Goal: Check status: Check status

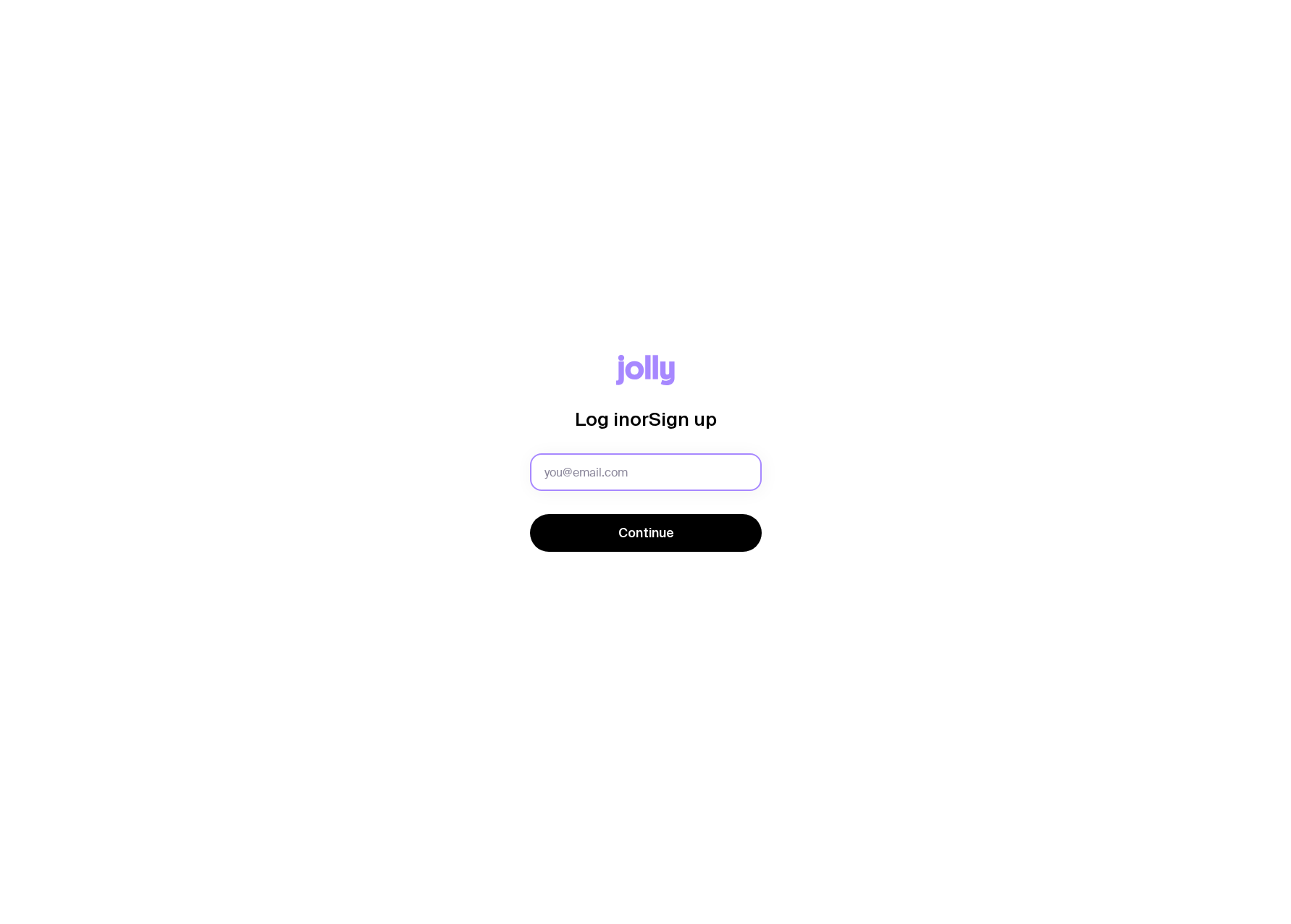
click at [562, 472] on input "text" at bounding box center [646, 472] width 231 height 38
type input "info@gofurtherfinance.com.au"
click at [871, 629] on div "Log in or Sign up info@gofurtherfinance.com.au Continue" at bounding box center [646, 462] width 1291 height 924
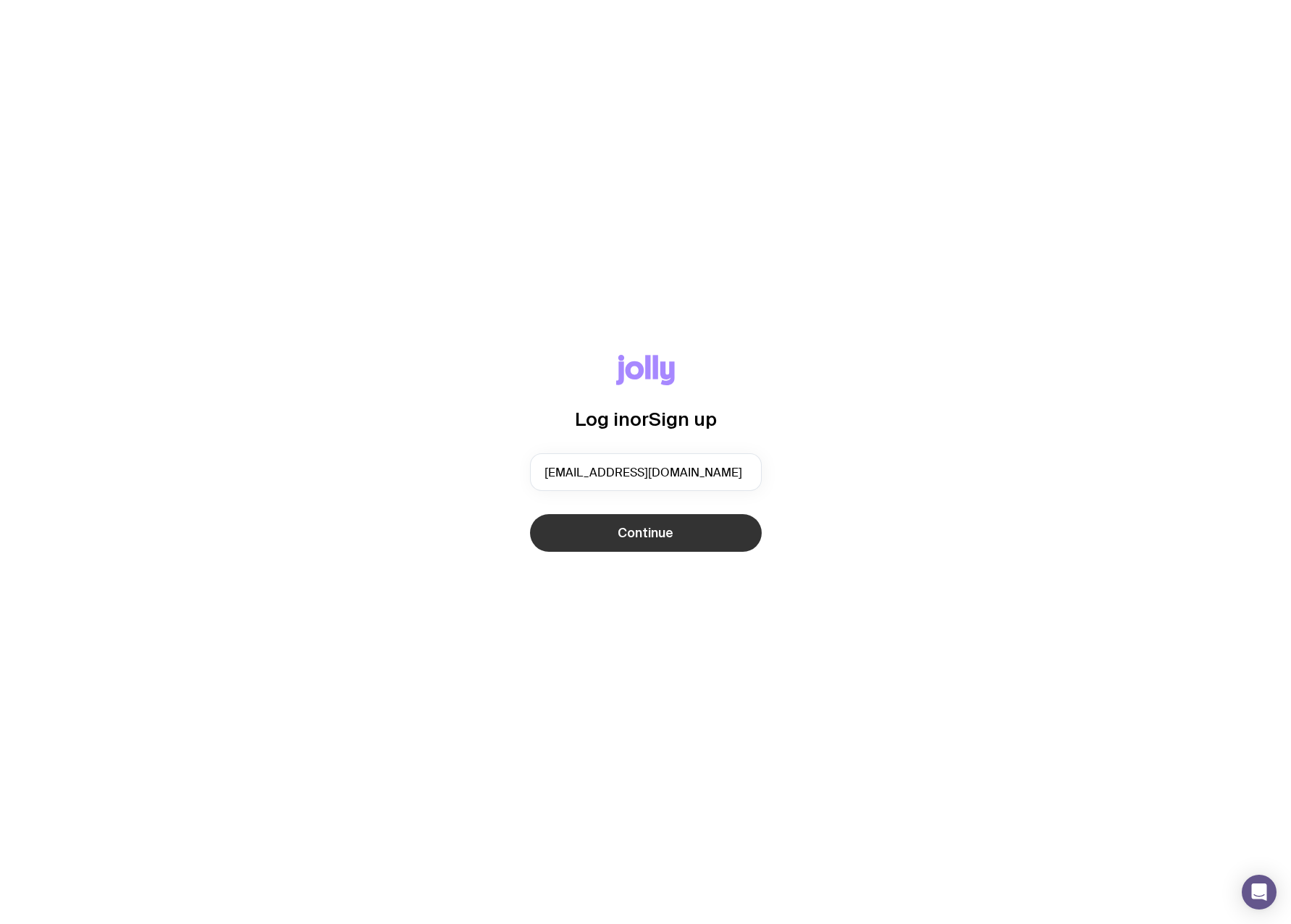
click at [684, 535] on button "Continue" at bounding box center [646, 533] width 231 height 38
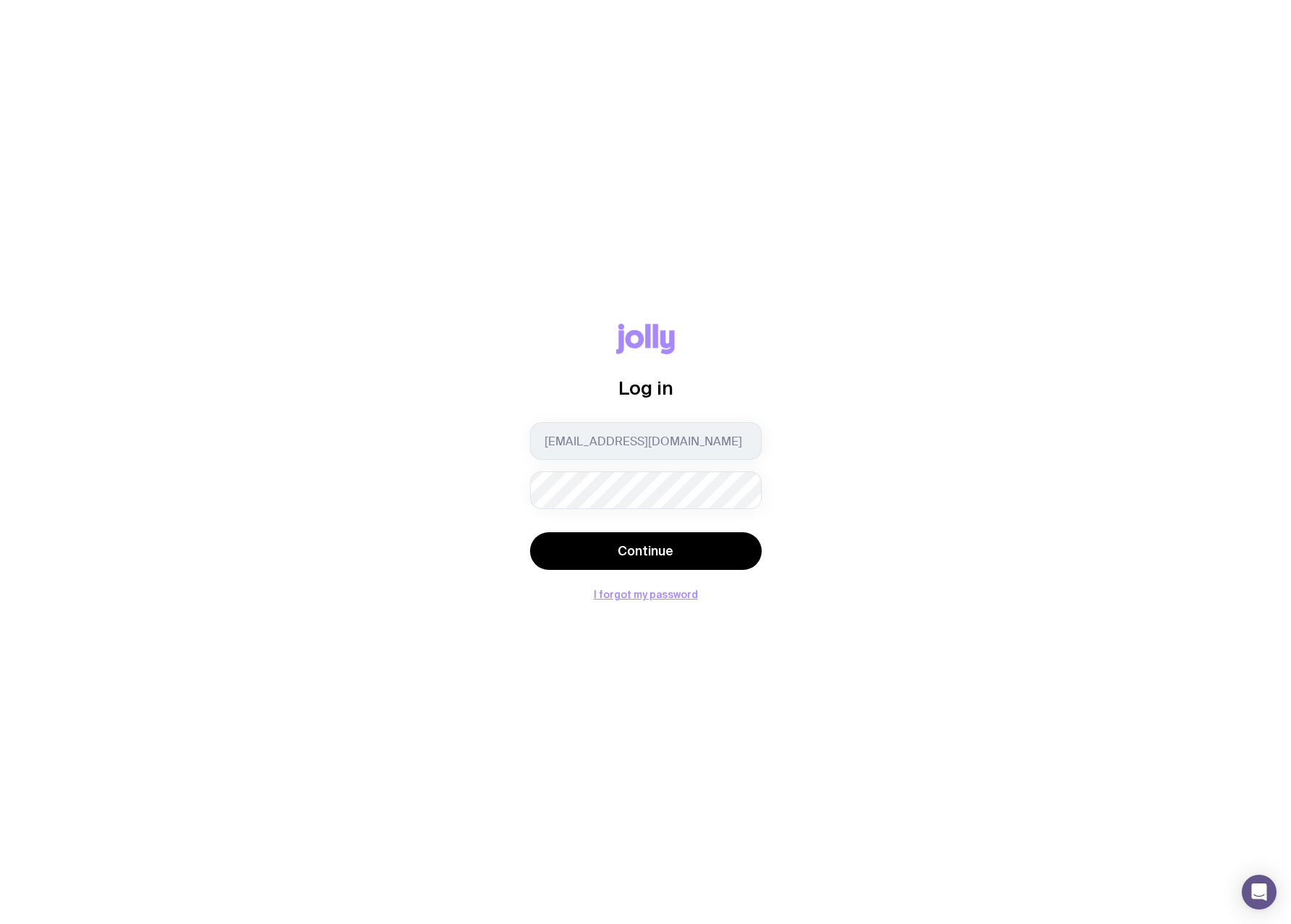
click at [1019, 395] on div "Log in info@gofurtherfinance.com.au Continue I forgot my password" at bounding box center [646, 461] width 1221 height 276
click at [530, 532] on button "Continue" at bounding box center [646, 551] width 231 height 38
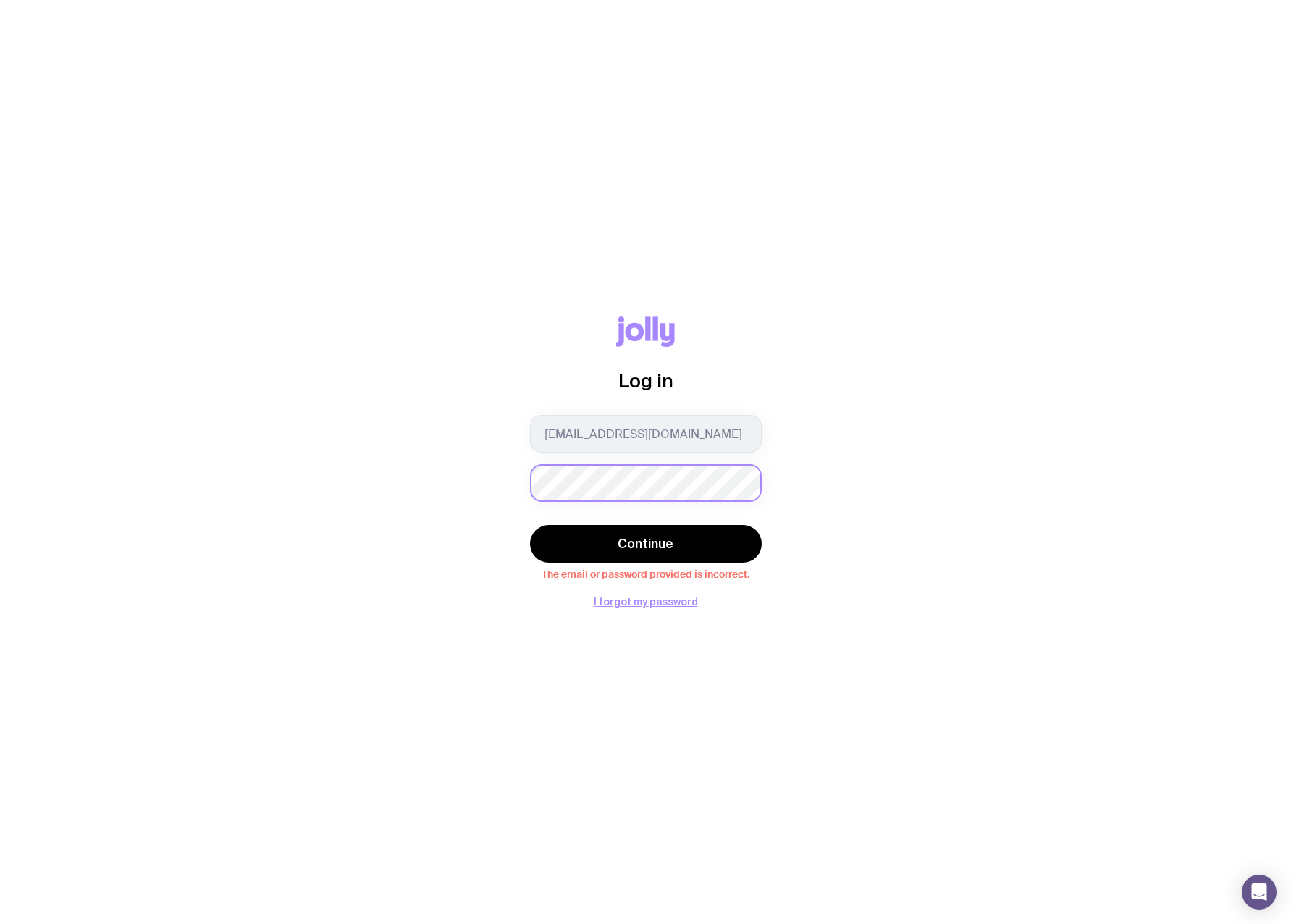
click at [530, 525] on button "Continue" at bounding box center [646, 544] width 231 height 38
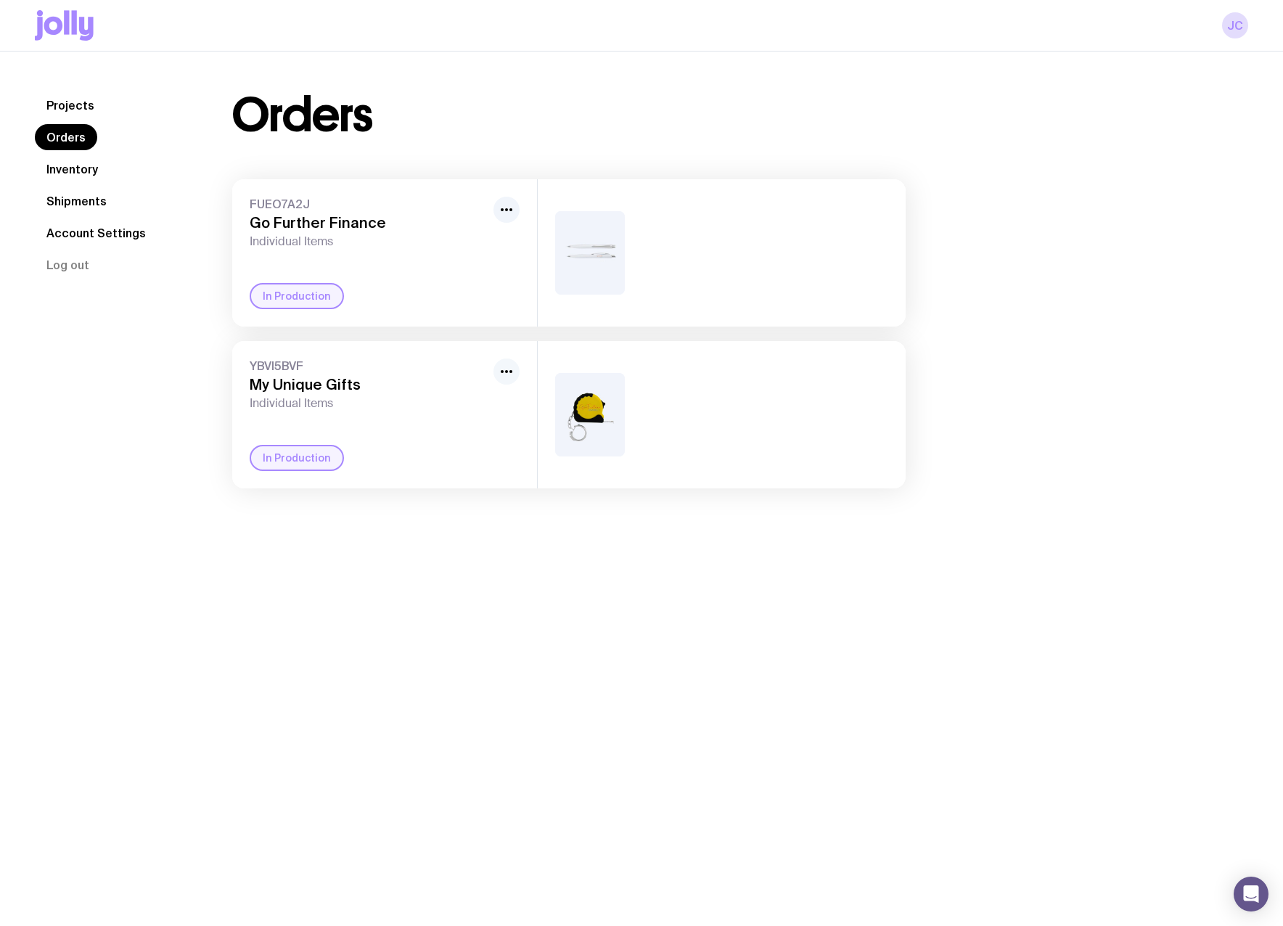
click at [510, 380] on icon "button" at bounding box center [506, 371] width 17 height 17
click at [261, 389] on h3 "My Unique Gifts" at bounding box center [369, 384] width 238 height 17
click at [259, 363] on span "YBVI5BVF" at bounding box center [369, 366] width 238 height 15
click at [74, 204] on link "Shipments" at bounding box center [76, 201] width 83 height 26
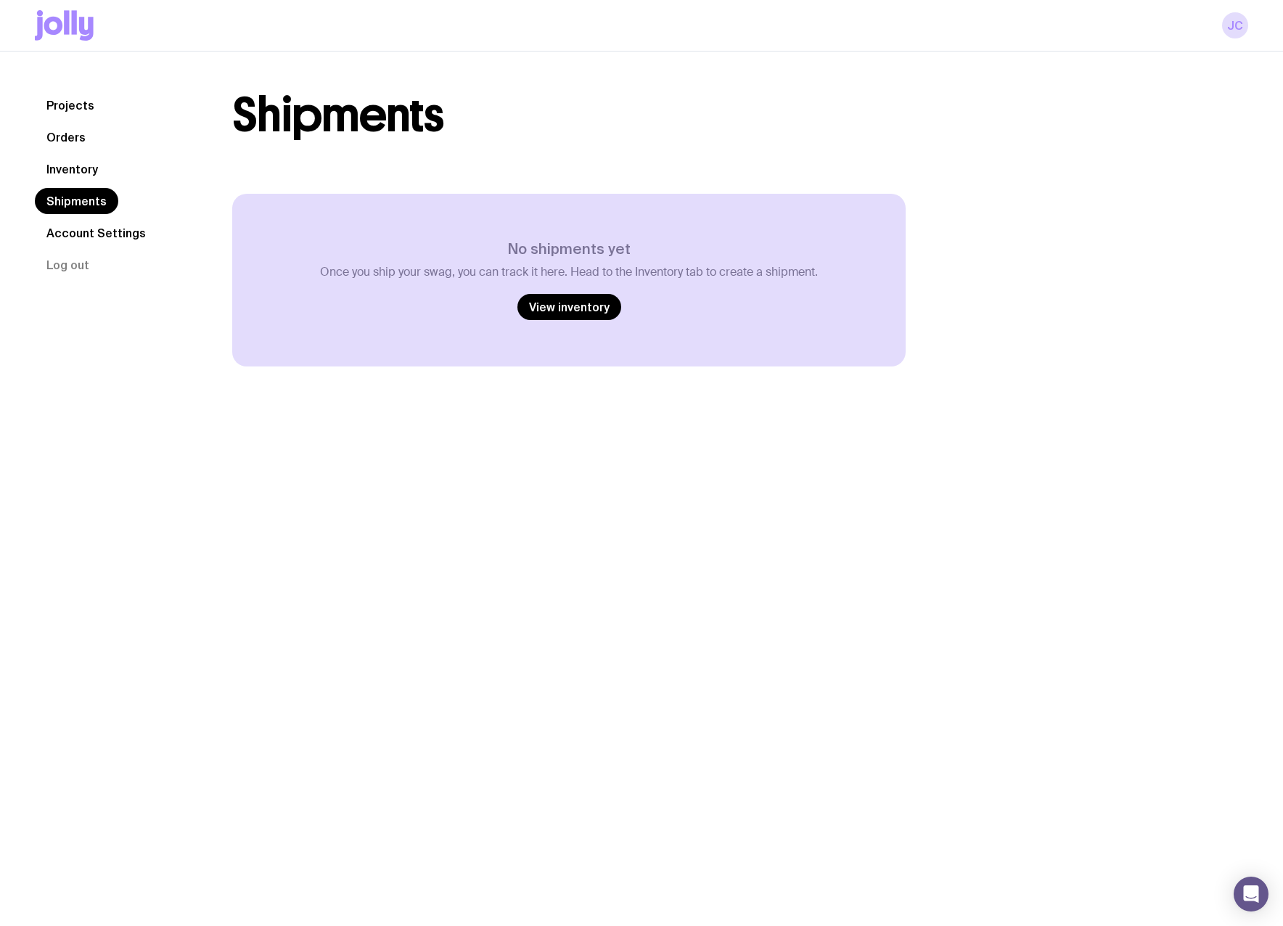
click at [55, 124] on link "Orders" at bounding box center [66, 137] width 62 height 26
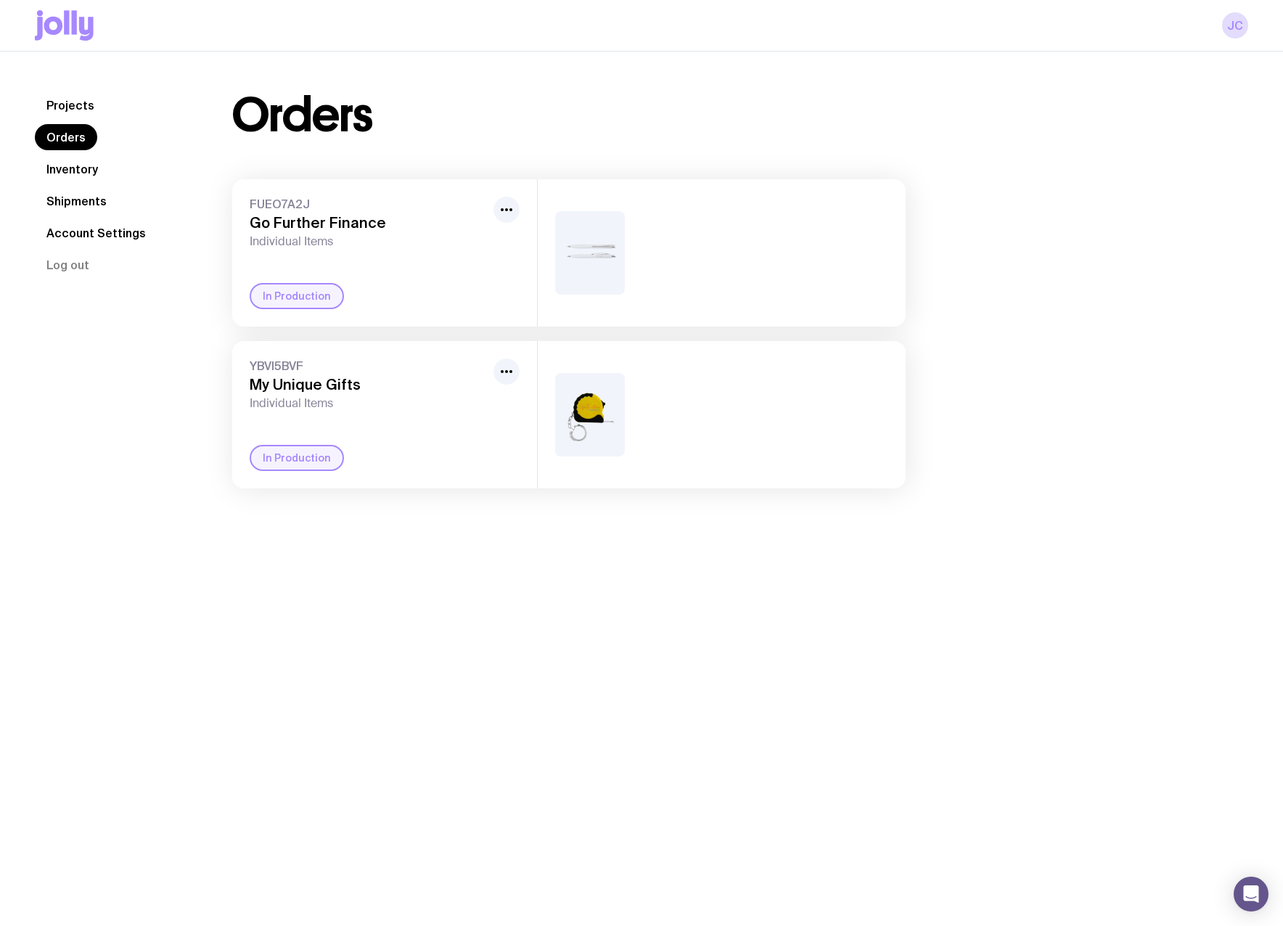
click at [303, 456] on div "In Production" at bounding box center [297, 458] width 94 height 26
drag, startPoint x: 247, startPoint y: 363, endPoint x: 346, endPoint y: 409, distance: 109.4
click at [346, 409] on div "YBVI5BVF My Unique Gifts Individual Items In Production" at bounding box center [384, 414] width 305 height 147
click at [346, 409] on span "Individual Items" at bounding box center [369, 403] width 238 height 15
drag, startPoint x: 310, startPoint y: 391, endPoint x: 232, endPoint y: 356, distance: 85.8
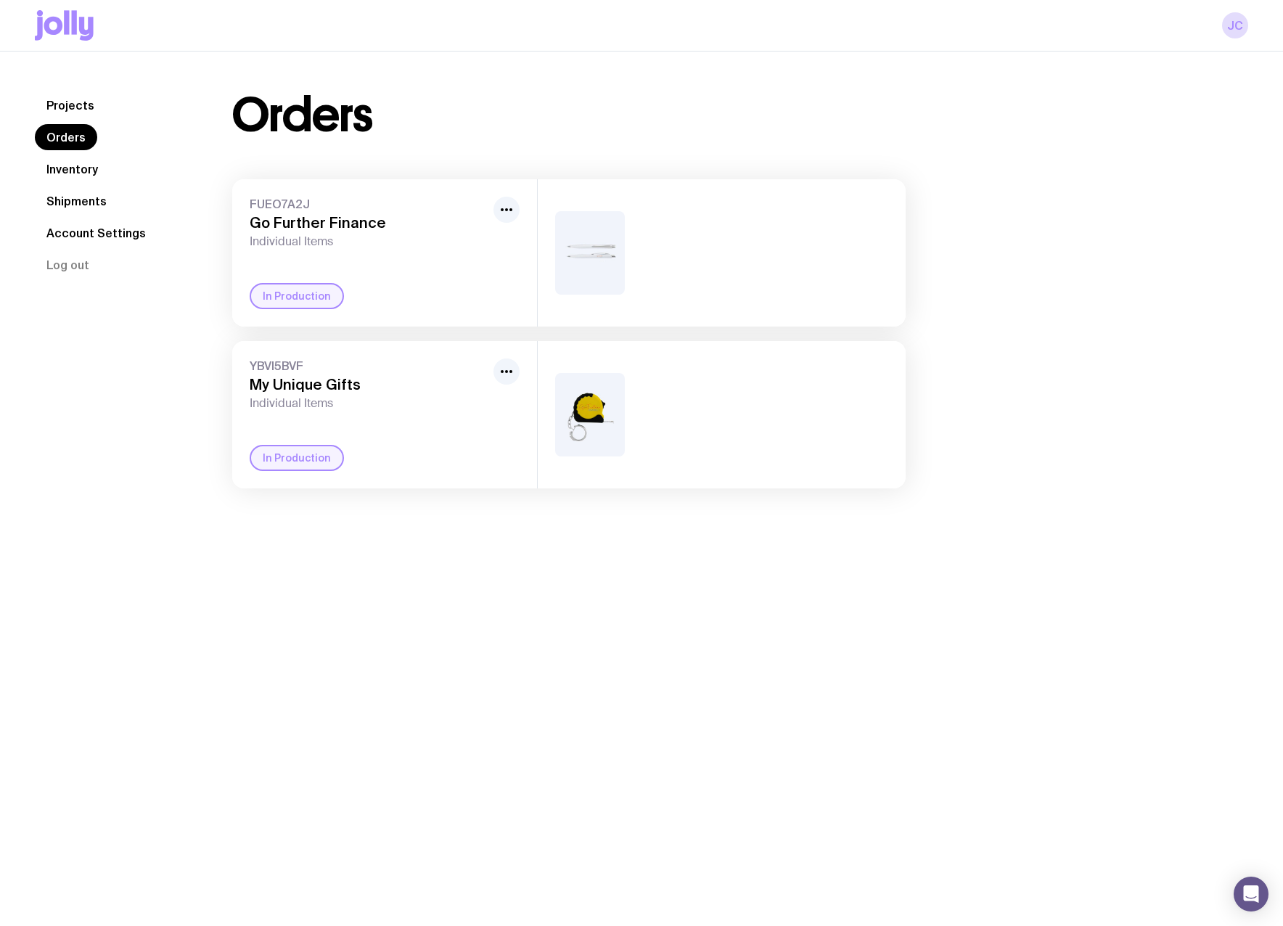
click at [232, 356] on div "Orders FUEO7A2J Go Further Finance Individual Items In Production YBVI5BVF My U…" at bounding box center [568, 290] width 743 height 396
drag, startPoint x: 232, startPoint y: 356, endPoint x: 296, endPoint y: 415, distance: 87.3
click at [296, 415] on div "YBVI5BVF My Unique Gifts Individual Items In Production" at bounding box center [384, 414] width 305 height 147
drag, startPoint x: 356, startPoint y: 409, endPoint x: 232, endPoint y: 187, distance: 254.1
click at [232, 187] on div "FUEO7A2J Go Further Finance Individual Items In Production YBVI5BVF My Unique G…" at bounding box center [569, 333] width 674 height 309
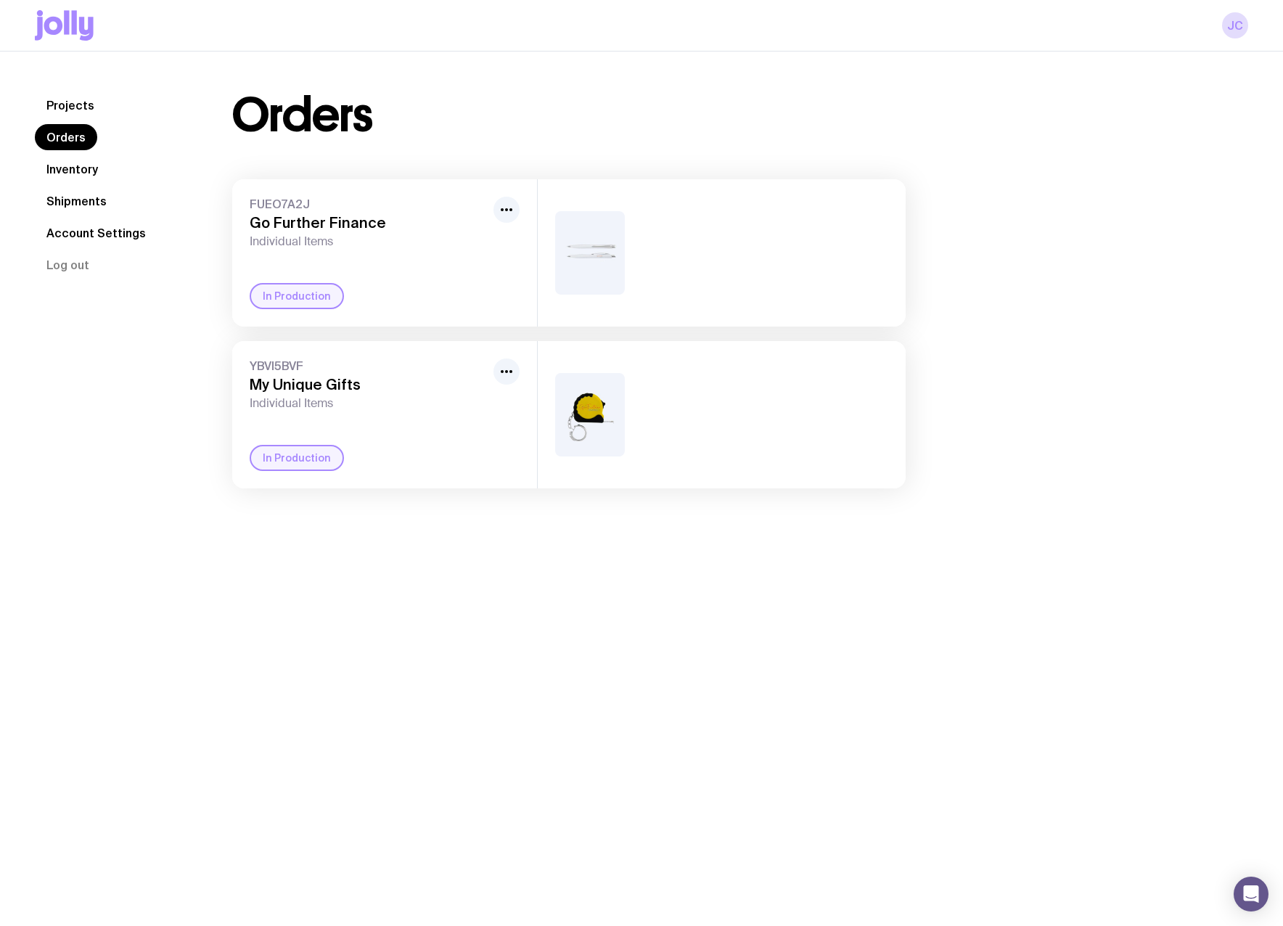
click at [232, 187] on div "FUEO7A2J Go Further Finance Individual Items In Production" at bounding box center [384, 252] width 305 height 147
drag, startPoint x: 232, startPoint y: 187, endPoint x: 719, endPoint y: 462, distance: 559.4
click at [719, 462] on div "FUEO7A2J Go Further Finance Individual Items In Production YBVI5BVF My Unique G…" at bounding box center [569, 333] width 674 height 309
click at [719, 462] on div at bounding box center [722, 414] width 368 height 147
drag, startPoint x: 719, startPoint y: 462, endPoint x: 175, endPoint y: 212, distance: 599.2
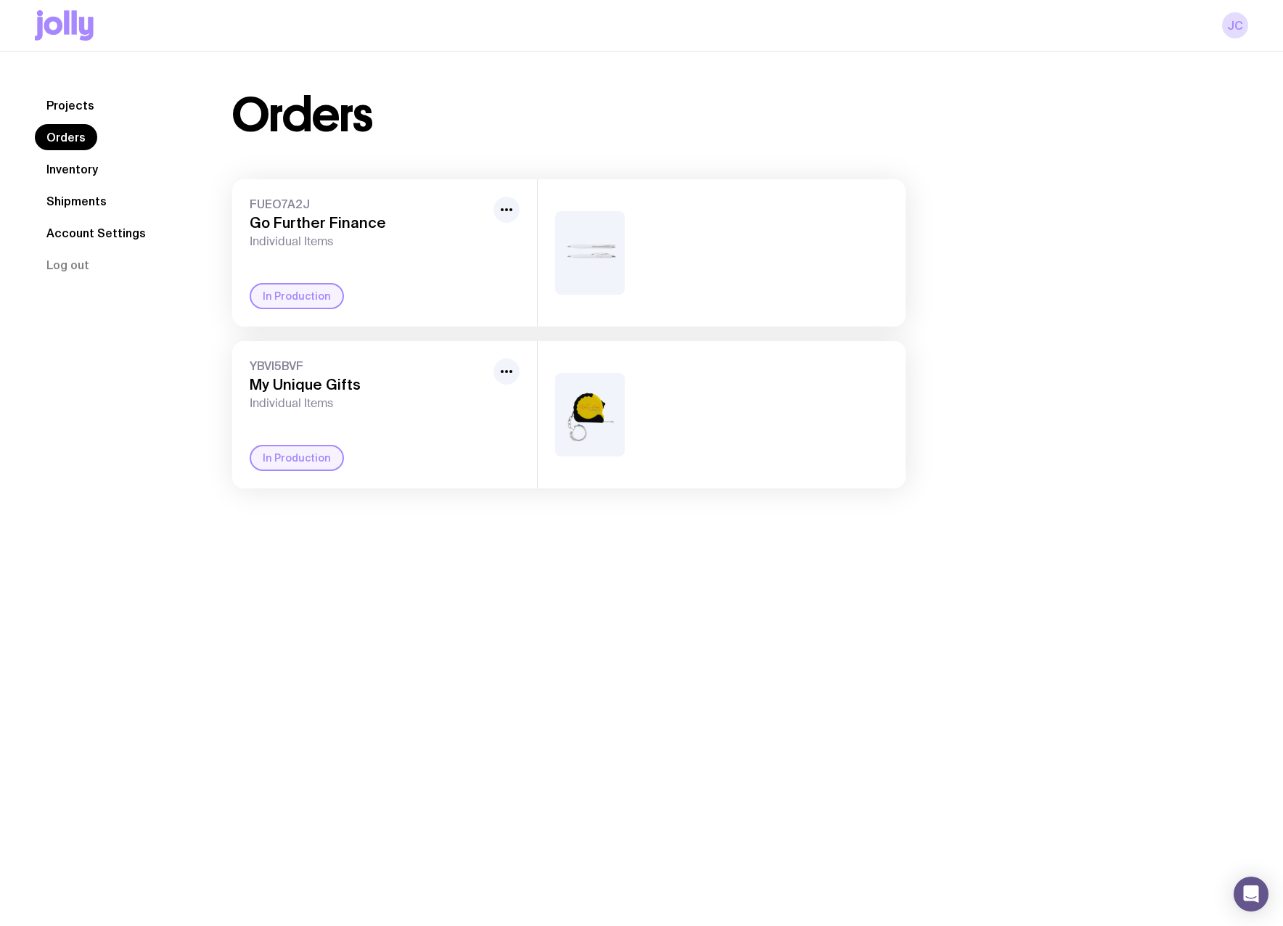
click at [175, 212] on div "Projects Orders Inventory Shipments Account Settings Log out Projects Orders In…" at bounding box center [642, 290] width 1214 height 396
click at [175, 212] on nav "Projects Orders Inventory Shipments Account Settings Log out" at bounding box center [116, 185] width 163 height 186
drag, startPoint x: 175, startPoint y: 212, endPoint x: 753, endPoint y: 458, distance: 628.0
click at [753, 458] on div "Projects Orders Inventory Shipments Account Settings Log out Projects Orders In…" at bounding box center [642, 290] width 1214 height 396
click at [753, 458] on div at bounding box center [722, 414] width 368 height 147
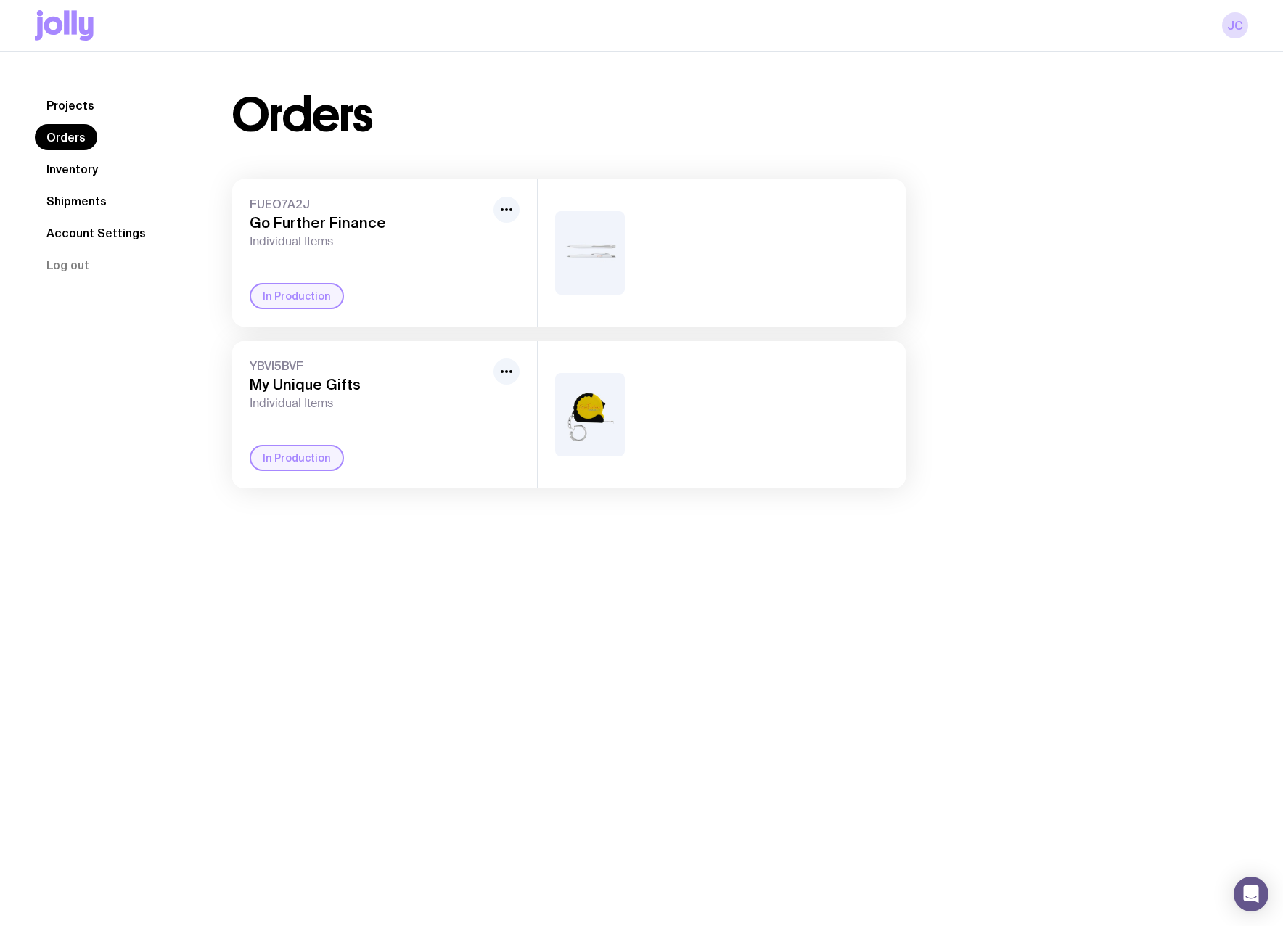
drag, startPoint x: 753, startPoint y: 458, endPoint x: 261, endPoint y: 205, distance: 553.2
click at [261, 205] on div "FUEO7A2J Go Further Finance Individual Items In Production YBVI5BVF My Unique G…" at bounding box center [569, 333] width 674 height 309
click at [261, 205] on span "FUEO7A2J" at bounding box center [369, 204] width 238 height 15
drag, startPoint x: 249, startPoint y: 203, endPoint x: 666, endPoint y: 425, distance: 472.4
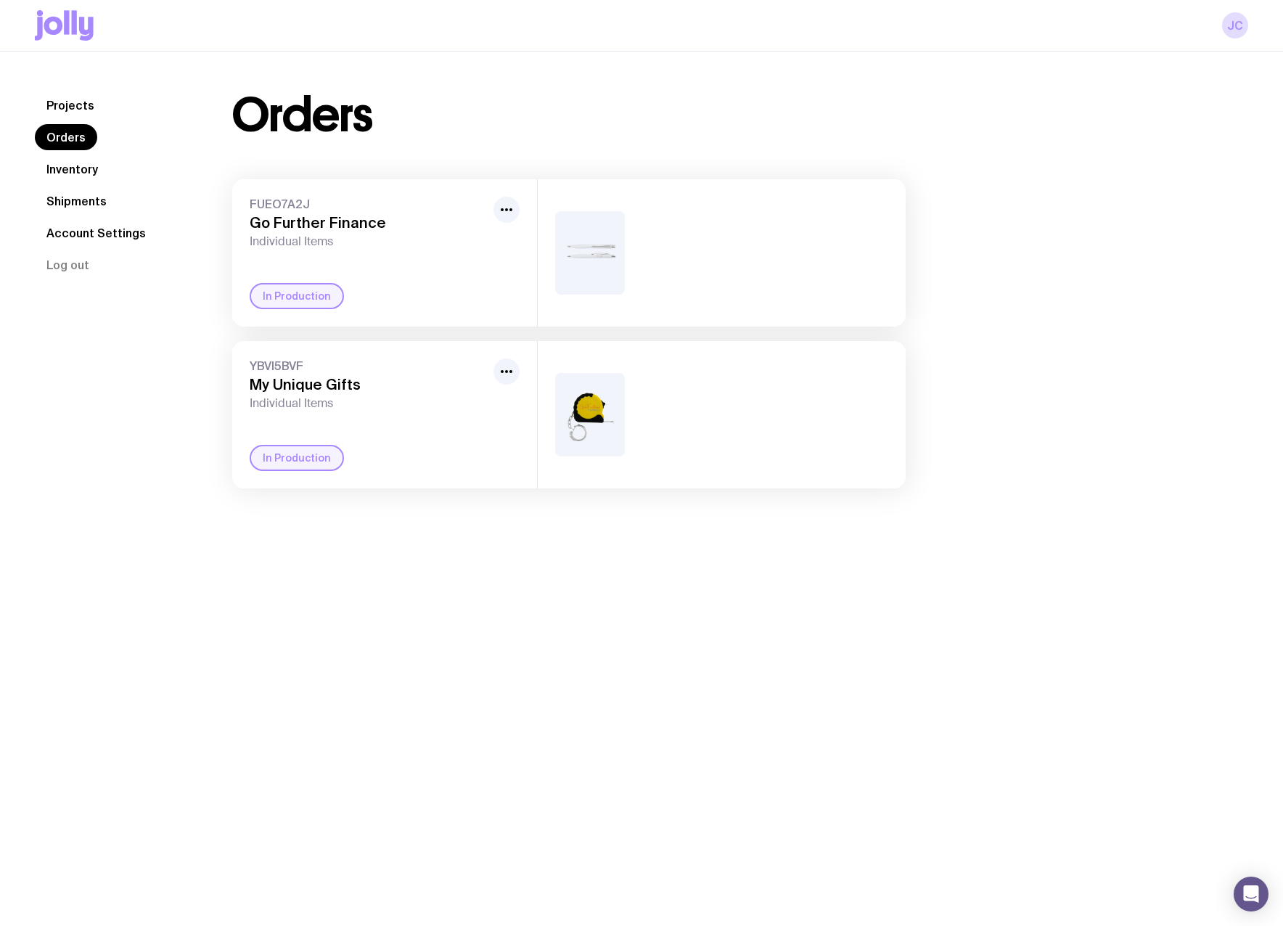
click at [666, 425] on div "FUEO7A2J Go Further Finance Individual Items In Production YBVI5BVF My Unique G…" at bounding box center [569, 333] width 674 height 309
click at [666, 425] on div at bounding box center [722, 414] width 368 height 147
drag, startPoint x: 666, startPoint y: 425, endPoint x: 227, endPoint y: 203, distance: 491.8
click at [227, 203] on div "Orders FUEO7A2J Go Further Finance Individual Items In Production YBVI5BVF My U…" at bounding box center [568, 290] width 743 height 396
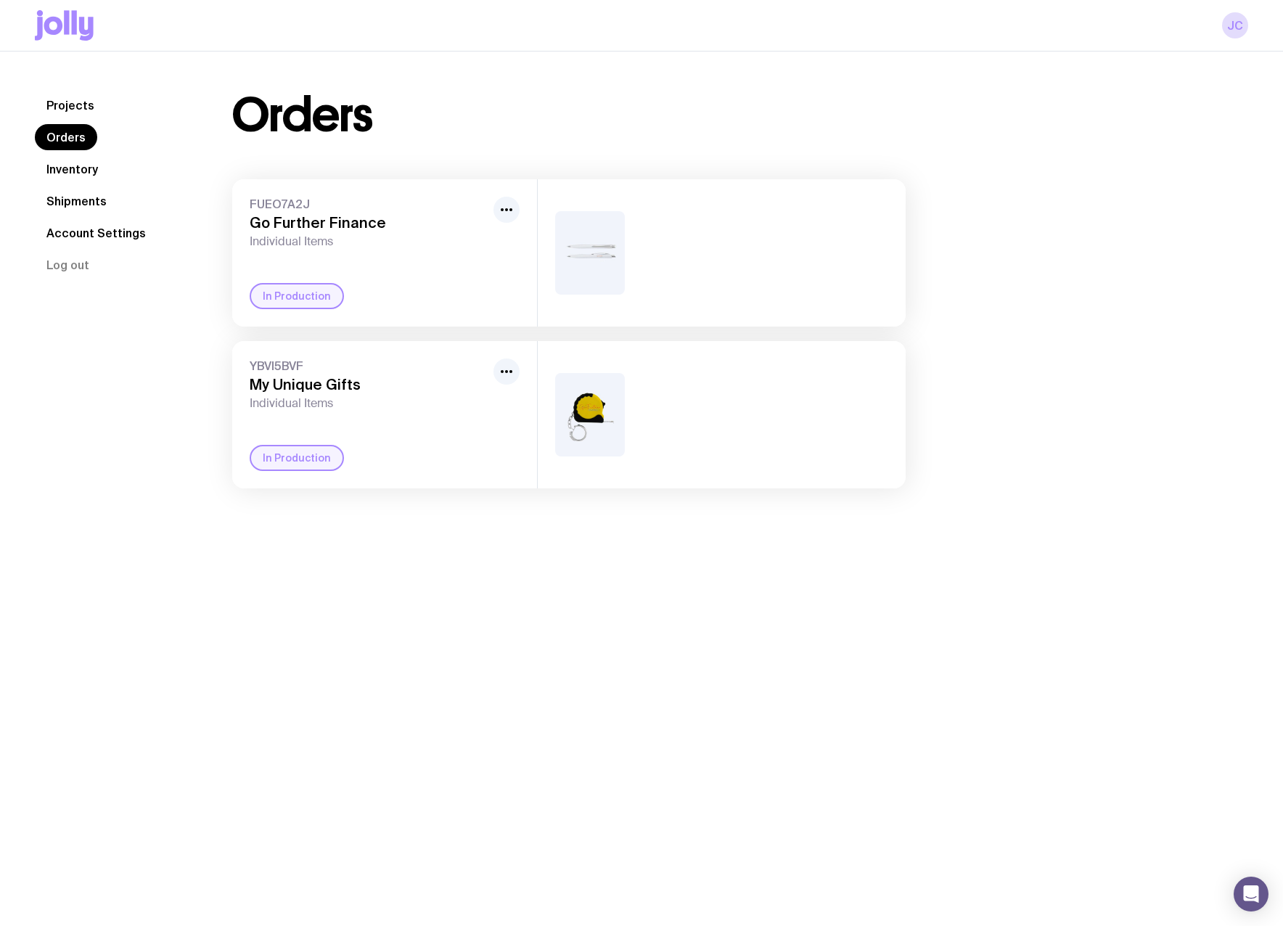
drag, startPoint x: 227, startPoint y: 203, endPoint x: 753, endPoint y: 464, distance: 587.2
click at [753, 464] on div "Orders FUEO7A2J Go Further Finance Individual Items In Production YBVI5BVF My U…" at bounding box center [568, 290] width 743 height 396
click at [753, 464] on div at bounding box center [722, 414] width 368 height 147
drag, startPoint x: 753, startPoint y: 464, endPoint x: 295, endPoint y: 200, distance: 529.4
click at [295, 200] on div "FUEO7A2J Go Further Finance Individual Items In Production YBVI5BVF My Unique G…" at bounding box center [569, 333] width 674 height 309
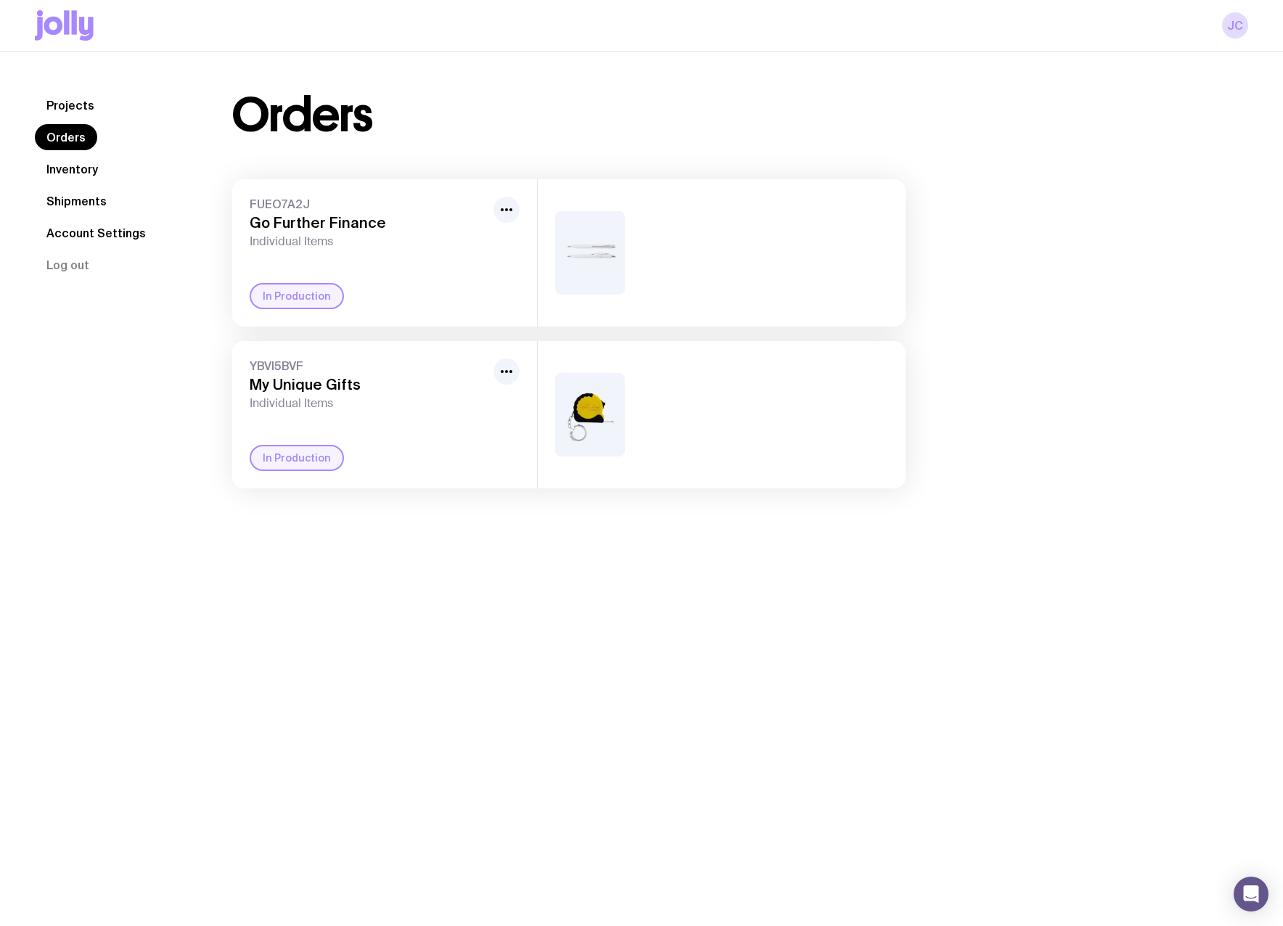
click at [295, 200] on span "FUEO7A2J" at bounding box center [369, 204] width 238 height 15
drag, startPoint x: 295, startPoint y: 200, endPoint x: 695, endPoint y: 420, distance: 456.4
click at [695, 420] on div "FUEO7A2J Go Further Finance Individual Items In Production YBVI5BVF My Unique G…" at bounding box center [569, 333] width 674 height 309
click at [695, 420] on div at bounding box center [722, 414] width 368 height 147
drag, startPoint x: 695, startPoint y: 420, endPoint x: 243, endPoint y: 194, distance: 504.8
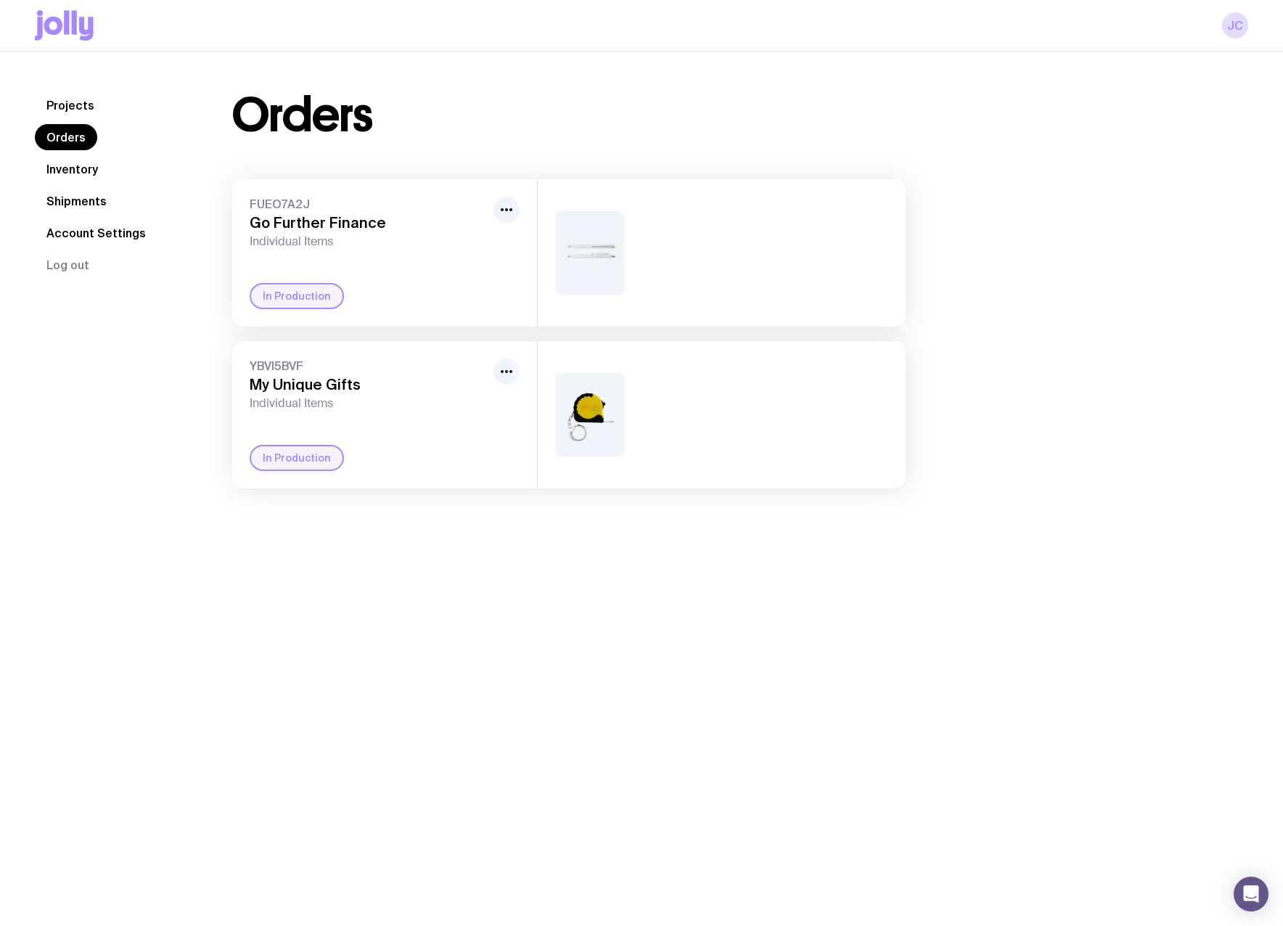
click at [243, 194] on div "FUEO7A2J Go Further Finance Individual Items In Production YBVI5BVF My Unique G…" at bounding box center [569, 333] width 674 height 309
click at [243, 194] on div "FUEO7A2J Go Further Finance Individual Items In Production" at bounding box center [384, 252] width 305 height 147
drag, startPoint x: 243, startPoint y: 194, endPoint x: 713, endPoint y: 438, distance: 529.2
click at [713, 438] on div "FUEO7A2J Go Further Finance Individual Items In Production YBVI5BVF My Unique G…" at bounding box center [569, 333] width 674 height 309
click at [713, 438] on div at bounding box center [722, 414] width 368 height 147
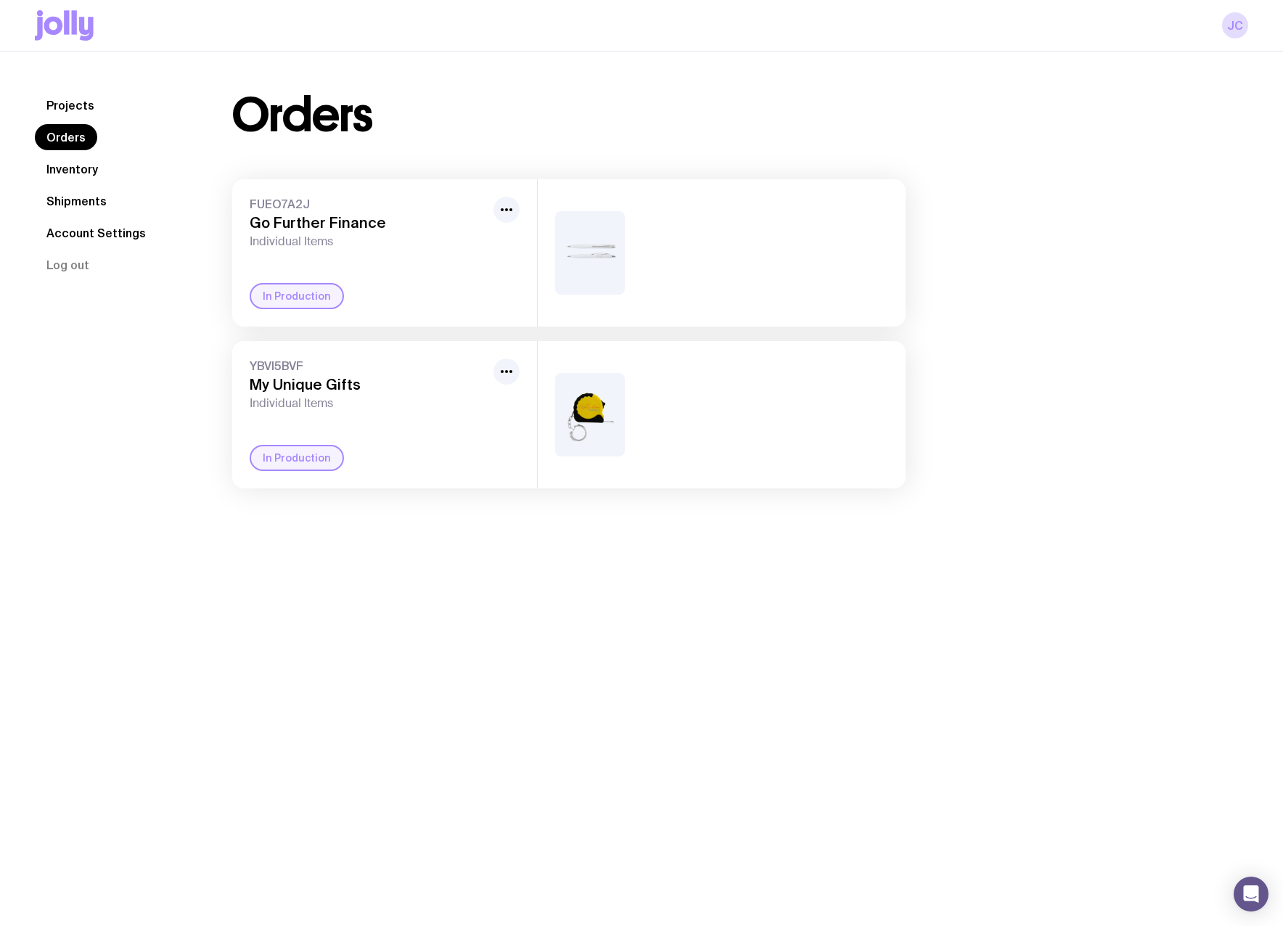
drag, startPoint x: 713, startPoint y: 438, endPoint x: 290, endPoint y: 191, distance: 489.2
click at [290, 191] on div "FUEO7A2J Go Further Finance Individual Items In Production YBVI5BVF My Unique G…" at bounding box center [569, 333] width 674 height 309
click at [287, 191] on div "FUEO7A2J Go Further Finance Individual Items In Production" at bounding box center [384, 252] width 305 height 147
drag, startPoint x: 287, startPoint y: 191, endPoint x: 722, endPoint y: 439, distance: 501.3
click at [722, 439] on div "FUEO7A2J Go Further Finance Individual Items In Production YBVI5BVF My Unique G…" at bounding box center [569, 333] width 674 height 309
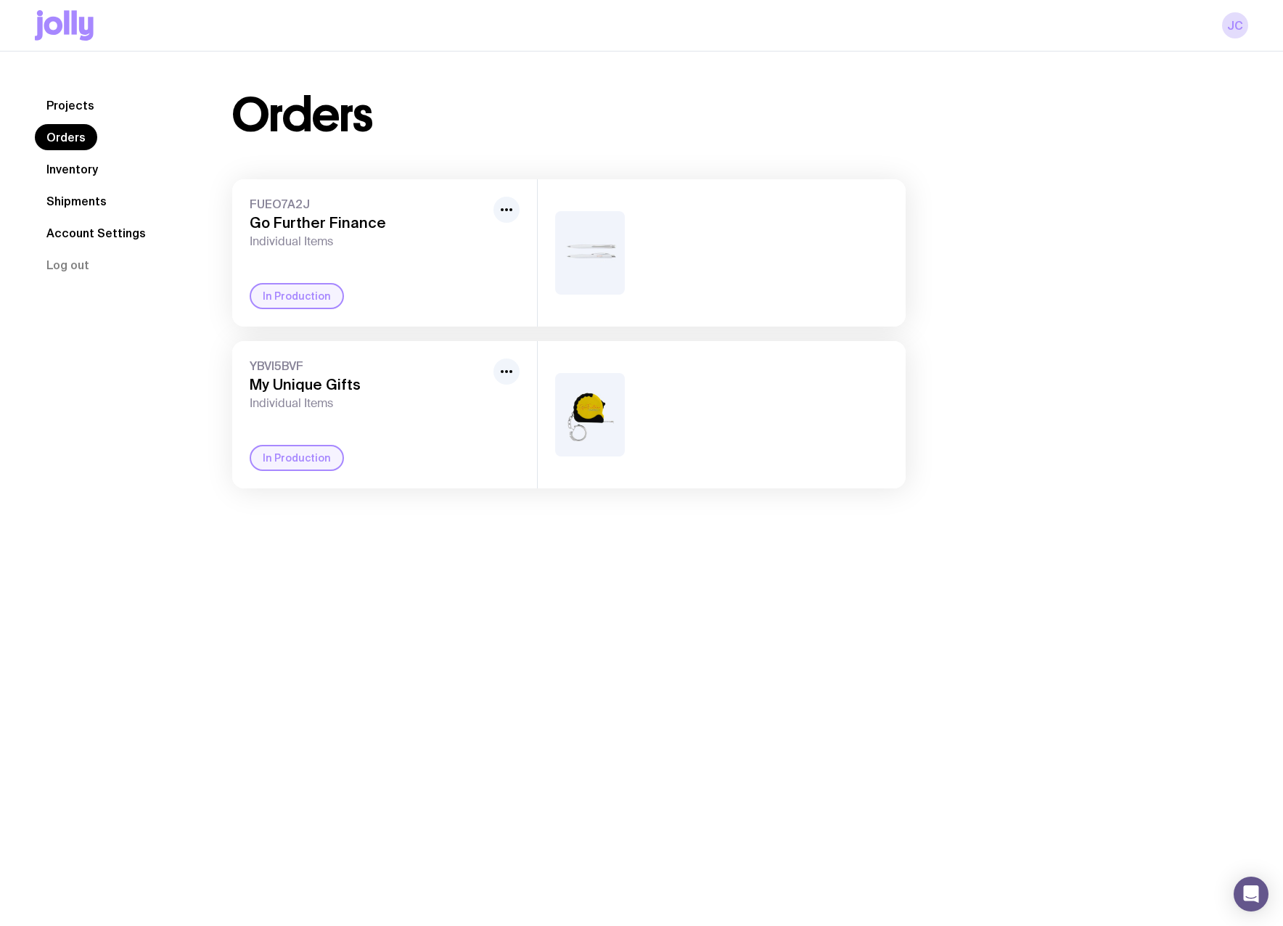
click at [722, 439] on div at bounding box center [722, 414] width 368 height 147
drag, startPoint x: 722, startPoint y: 439, endPoint x: 252, endPoint y: 198, distance: 528.5
click at [252, 198] on div "FUEO7A2J Go Further Finance Individual Items In Production YBVI5BVF My Unique G…" at bounding box center [569, 333] width 674 height 309
click at [252, 198] on span "FUEO7A2J" at bounding box center [369, 204] width 238 height 15
drag, startPoint x: 252, startPoint y: 198, endPoint x: 735, endPoint y: 437, distance: 538.5
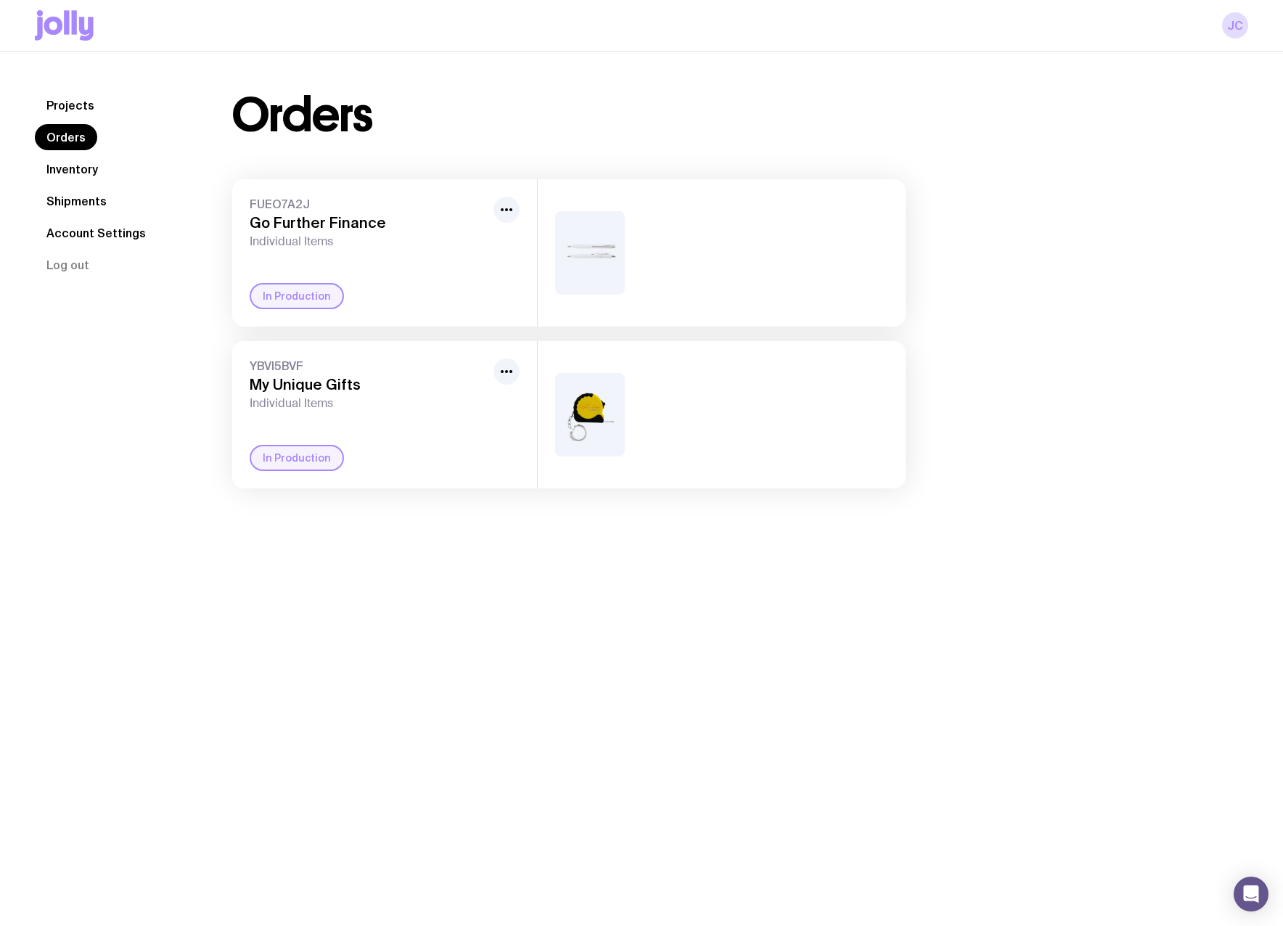
click at [735, 437] on div "FUEO7A2J Go Further Finance Individual Items In Production YBVI5BVF My Unique G…" at bounding box center [569, 333] width 674 height 309
click at [735, 437] on div at bounding box center [722, 414] width 368 height 147
drag, startPoint x: 735, startPoint y: 437, endPoint x: 273, endPoint y: 199, distance: 519.4
click at [273, 199] on div "FUEO7A2J Go Further Finance Individual Items In Production YBVI5BVF My Unique G…" at bounding box center [569, 333] width 674 height 309
click at [269, 198] on span "FUEO7A2J" at bounding box center [369, 204] width 238 height 15
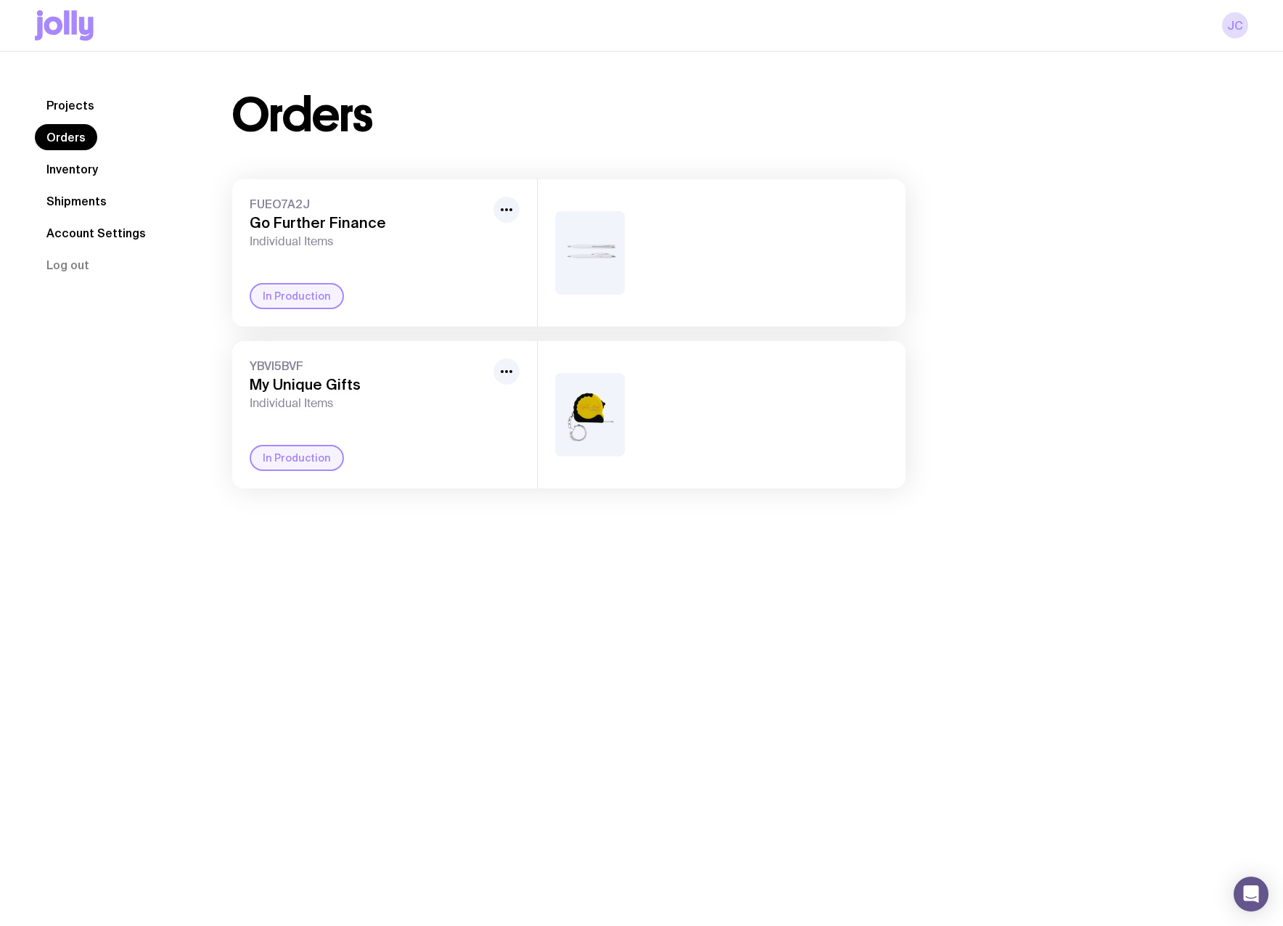
drag, startPoint x: 269, startPoint y: 198, endPoint x: 719, endPoint y: 434, distance: 507.5
click at [719, 434] on div "FUEO7A2J Go Further Finance Individual Items In Production YBVI5BVF My Unique G…" at bounding box center [569, 333] width 674 height 309
click at [719, 434] on div at bounding box center [722, 414] width 368 height 147
drag, startPoint x: 719, startPoint y: 434, endPoint x: 242, endPoint y: 213, distance: 525.4
click at [242, 213] on div "FUEO7A2J Go Further Finance Individual Items In Production YBVI5BVF My Unique G…" at bounding box center [569, 333] width 674 height 309
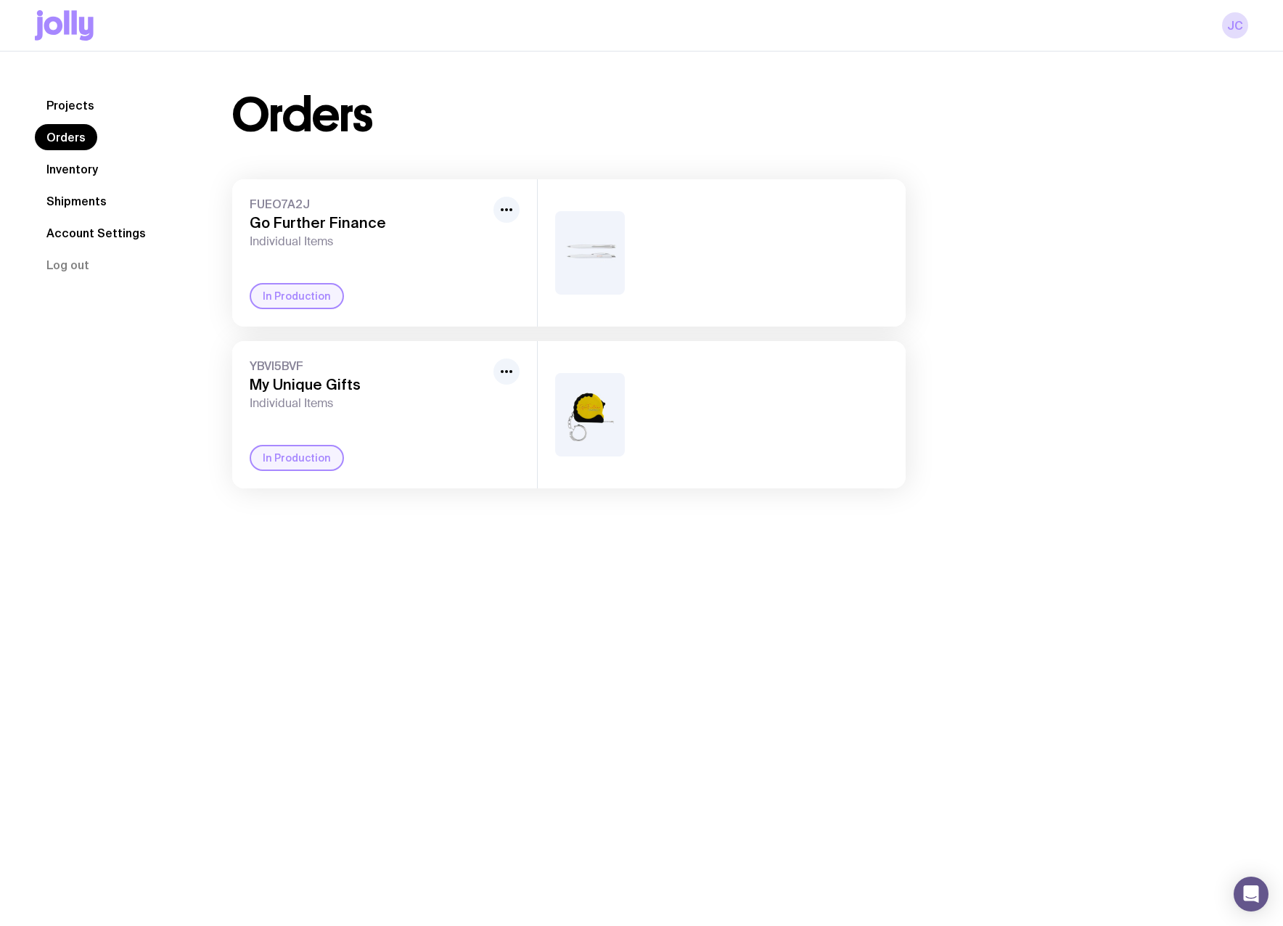
drag, startPoint x: 242, startPoint y: 213, endPoint x: 241, endPoint y: 205, distance: 8.7
click at [241, 205] on div "FUEO7A2J Go Further Finance Individual Items In Production" at bounding box center [384, 252] width 305 height 147
drag, startPoint x: 241, startPoint y: 205, endPoint x: 666, endPoint y: 453, distance: 492.5
click at [666, 453] on div "FUEO7A2J Go Further Finance Individual Items In Production YBVI5BVF My Unique G…" at bounding box center [569, 333] width 674 height 309
click at [667, 453] on div at bounding box center [722, 414] width 368 height 147
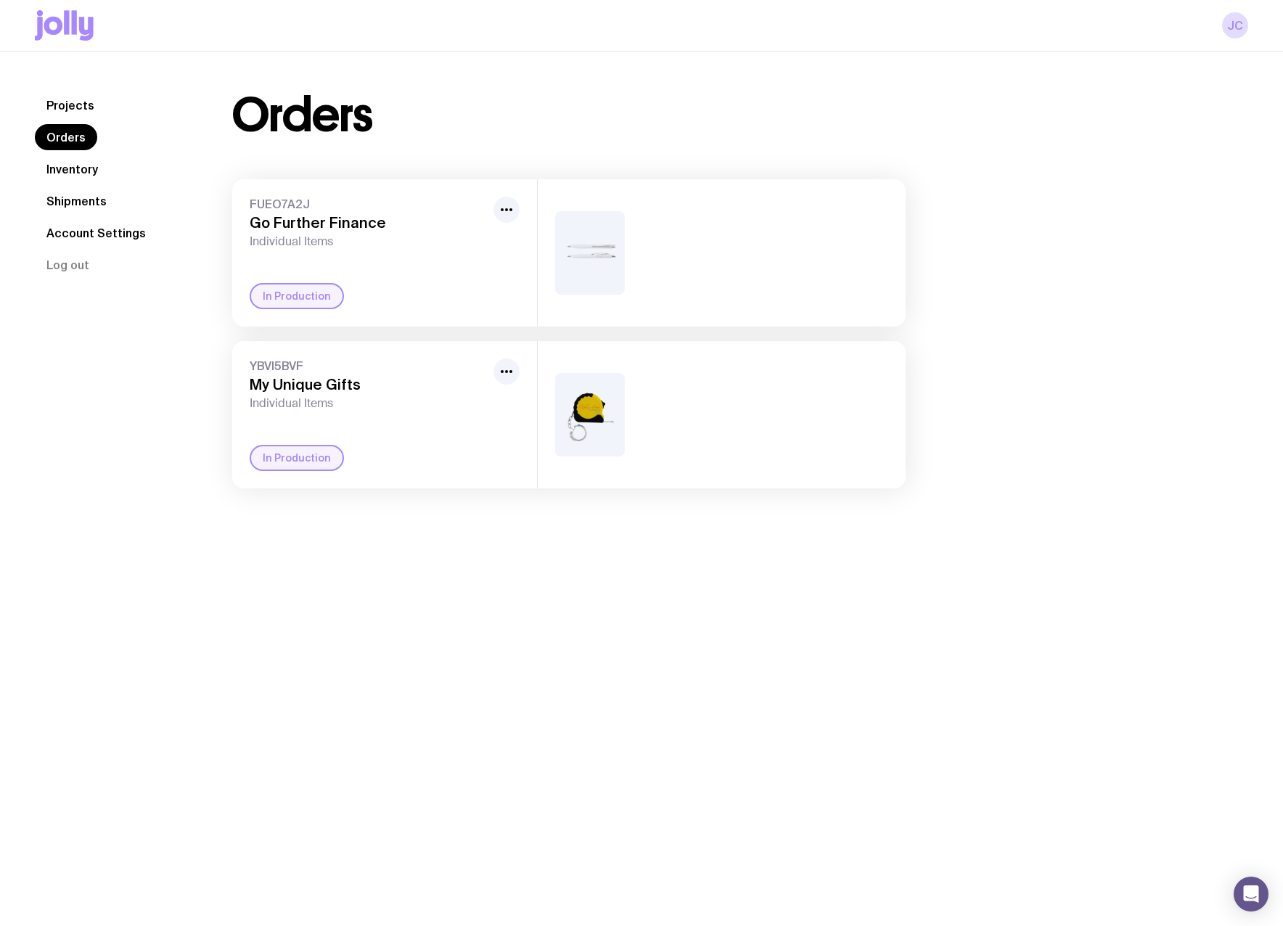
drag, startPoint x: 667, startPoint y: 453, endPoint x: 256, endPoint y: 184, distance: 490.8
click at [256, 184] on div "FUEO7A2J Go Further Finance Individual Items In Production YBVI5BVF My Unique G…" at bounding box center [569, 333] width 674 height 309
click at [256, 184] on div "FUEO7A2J Go Further Finance Individual Items In Production" at bounding box center [384, 252] width 305 height 147
drag, startPoint x: 256, startPoint y: 184, endPoint x: 777, endPoint y: 454, distance: 586.9
click at [777, 454] on div "FUEO7A2J Go Further Finance Individual Items In Production YBVI5BVF My Unique G…" at bounding box center [569, 333] width 674 height 309
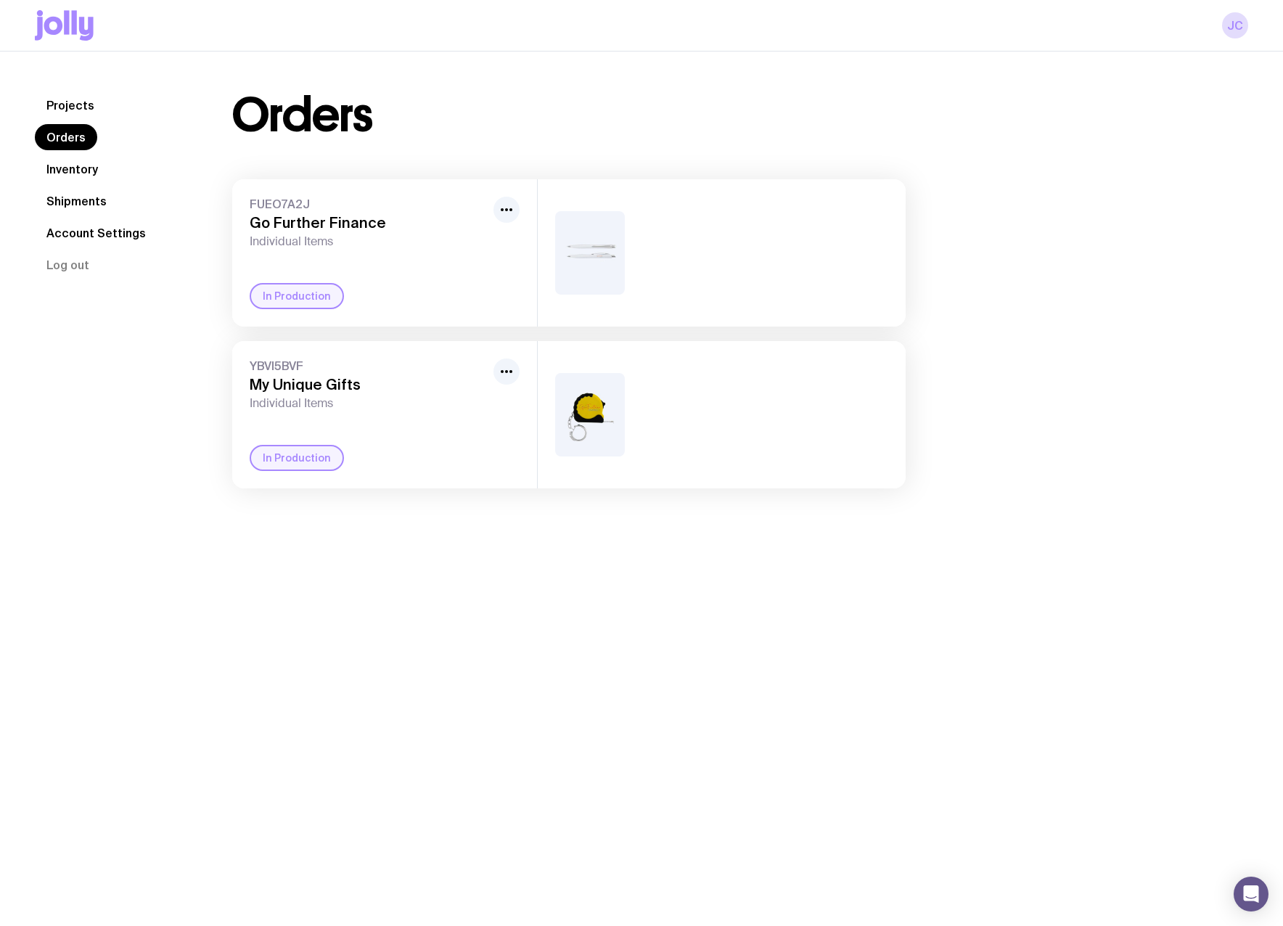
click at [777, 454] on div at bounding box center [722, 414] width 368 height 147
drag, startPoint x: 777, startPoint y: 454, endPoint x: 280, endPoint y: 202, distance: 557.7
click at [284, 203] on div "FUEO7A2J Go Further Finance Individual Items In Production YBVI5BVF My Unique G…" at bounding box center [569, 333] width 674 height 309
drag, startPoint x: 280, startPoint y: 202, endPoint x: 270, endPoint y: 197, distance: 11.1
click at [270, 197] on span "FUEO7A2J" at bounding box center [369, 204] width 238 height 15
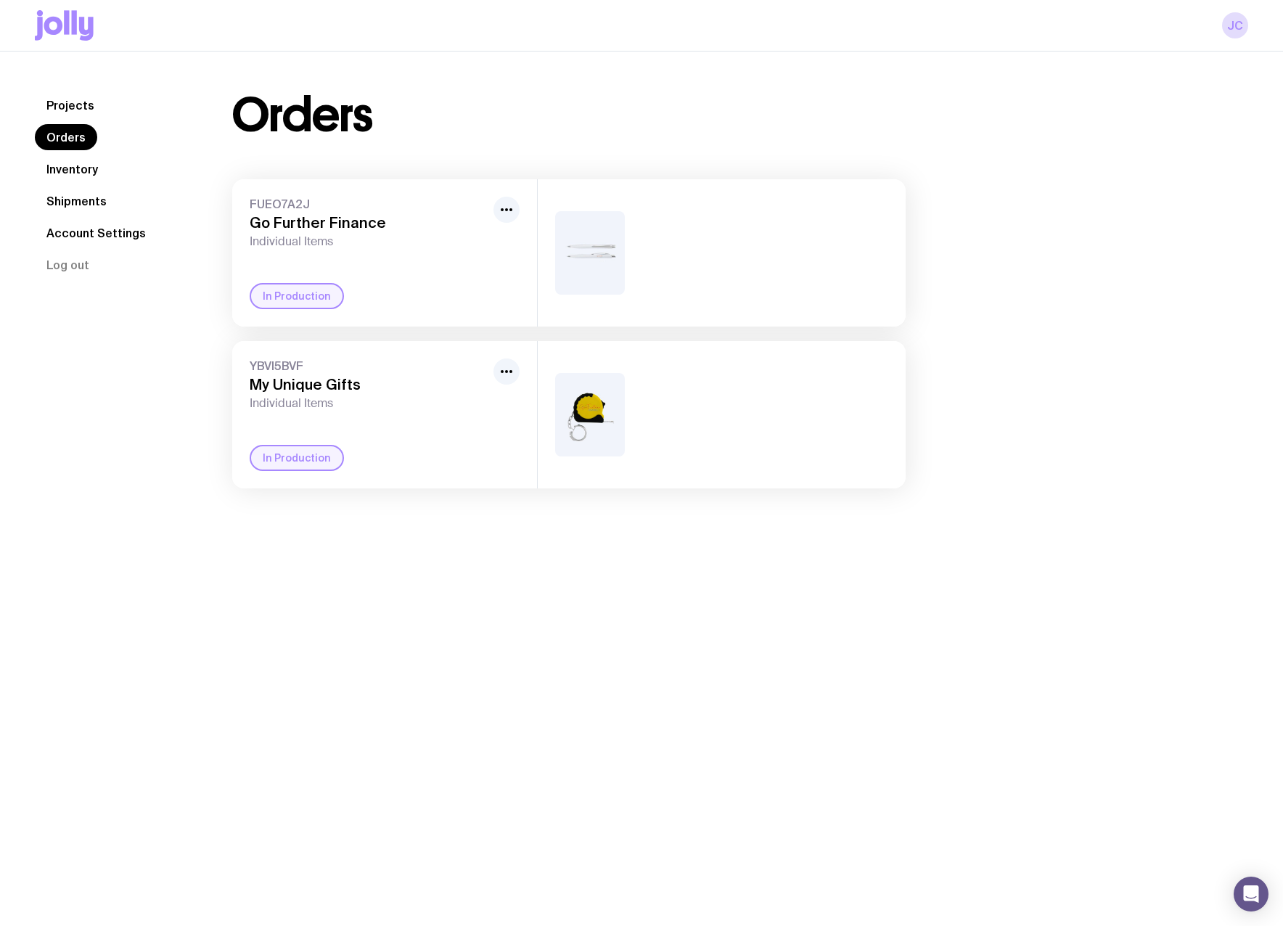
drag, startPoint x: 270, startPoint y: 197, endPoint x: 692, endPoint y: 432, distance: 482.5
click at [692, 432] on div "FUEO7A2J Go Further Finance Individual Items In Production YBVI5BVF My Unique G…" at bounding box center [569, 333] width 674 height 309
click at [692, 432] on div at bounding box center [722, 414] width 368 height 147
drag, startPoint x: 243, startPoint y: 199, endPoint x: 718, endPoint y: 423, distance: 525.0
click at [718, 423] on div "FUEO7A2J Go Further Finance Individual Items In Production YBVI5BVF My Unique G…" at bounding box center [569, 333] width 674 height 309
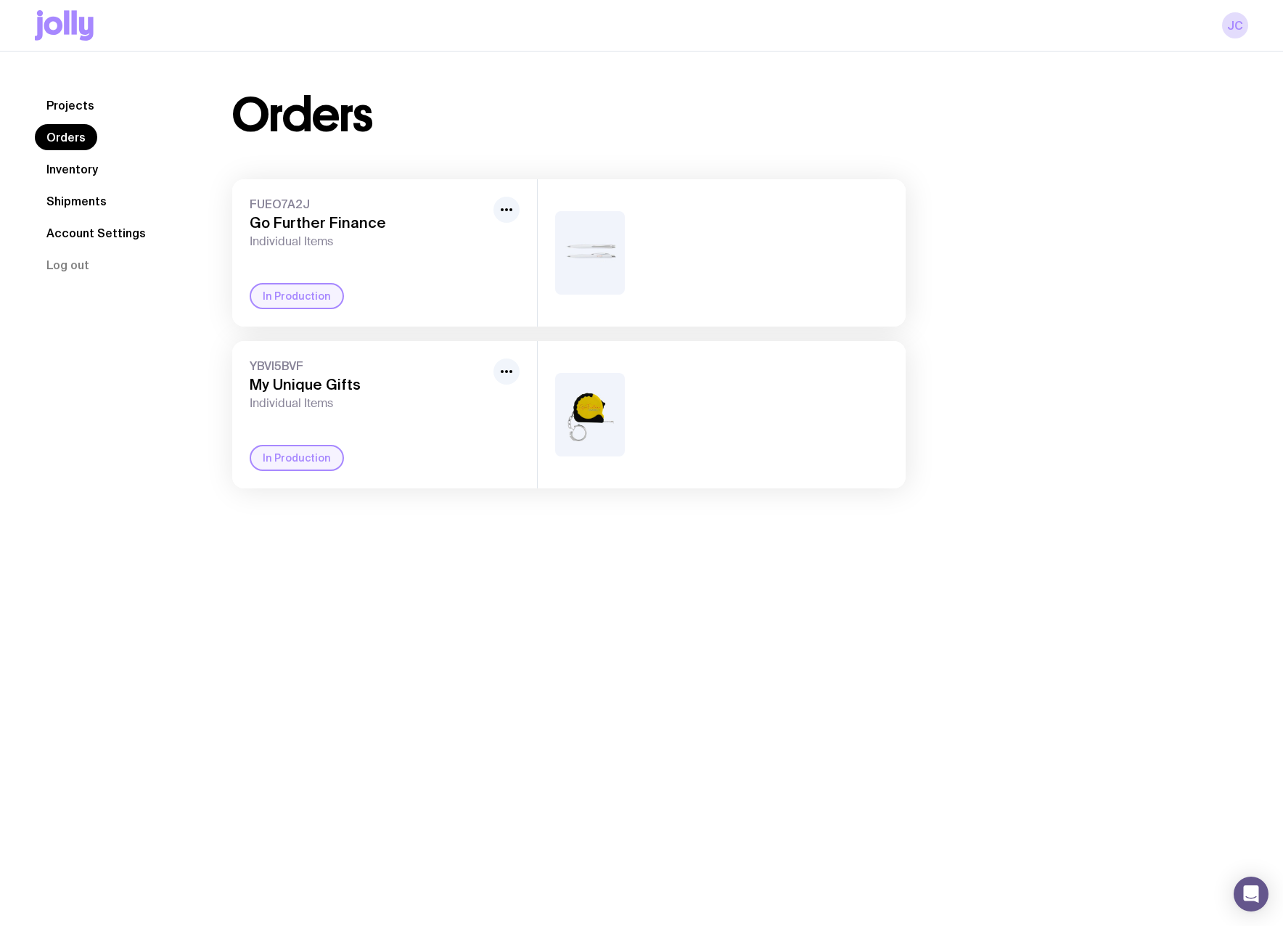
click at [718, 423] on div at bounding box center [722, 414] width 368 height 147
drag
click at [218, 189] on div "Orders FUEO7A2J Go Further Finance Individual Items In Production YBVI5BVF My U…" at bounding box center [568, 290] width 743 height 396
click at [663, 437] on div "FUEO7A2J Go Further Finance Individual Items In Production YBVI5BVF My Unique G…" at bounding box center [569, 333] width 674 height 309
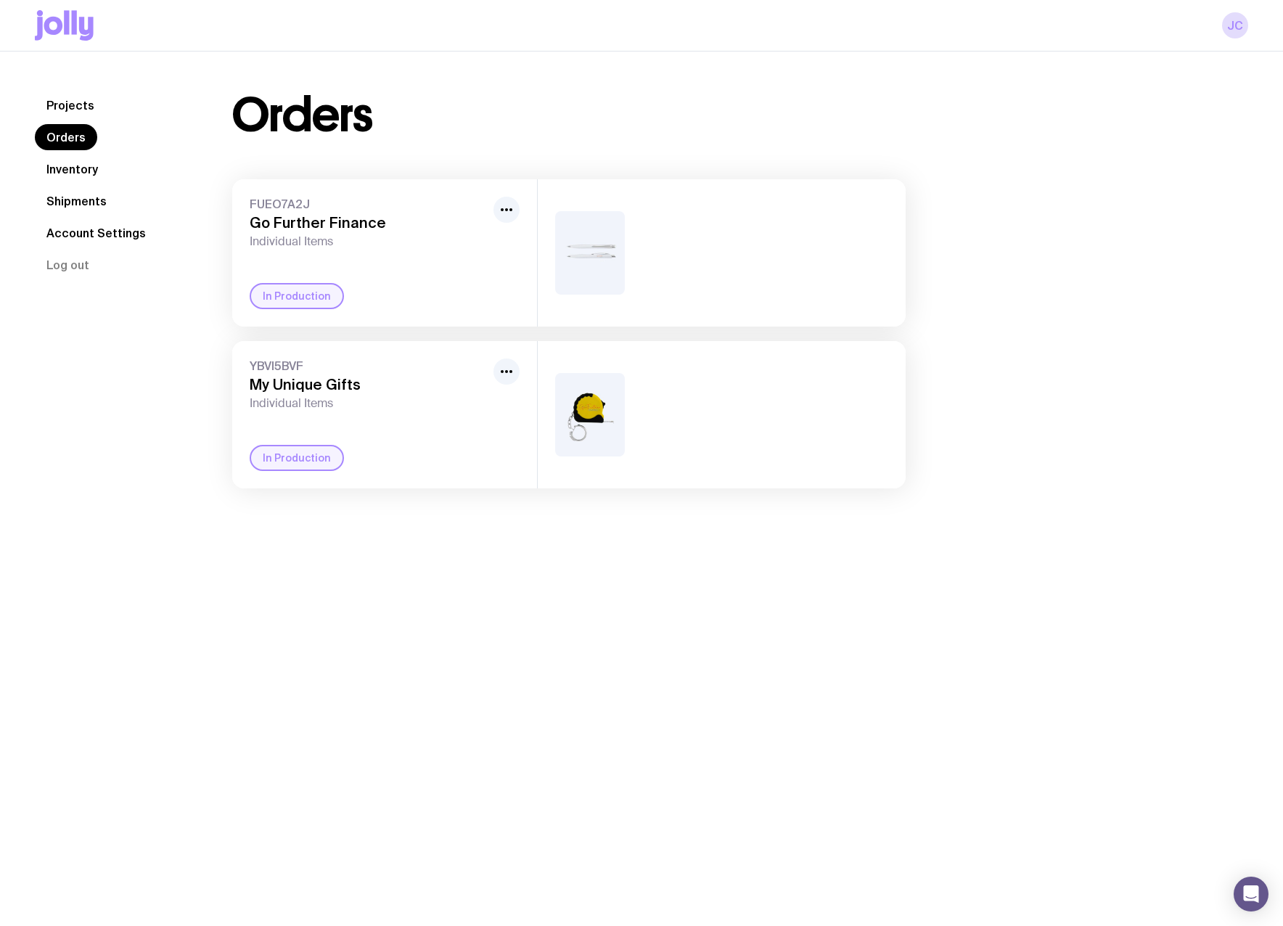
click at [663, 433] on div at bounding box center [722, 414] width 368 height 147
click at [251, 202] on div "FUEO7A2J Go Further Finance Individual Items In Production YBVI5BVF My Unique G…" at bounding box center [569, 333] width 674 height 309
click at [250, 201] on span "FUEO7A2J" at bounding box center [369, 204] width 238 height 15
click at [734, 441] on div "FUEO7A2J Go Further Finance Individual Items In Production YBVI5BVF My Unique G…" at bounding box center [569, 333] width 674 height 309
click at [734, 441] on div at bounding box center [722, 414] width 368 height 147
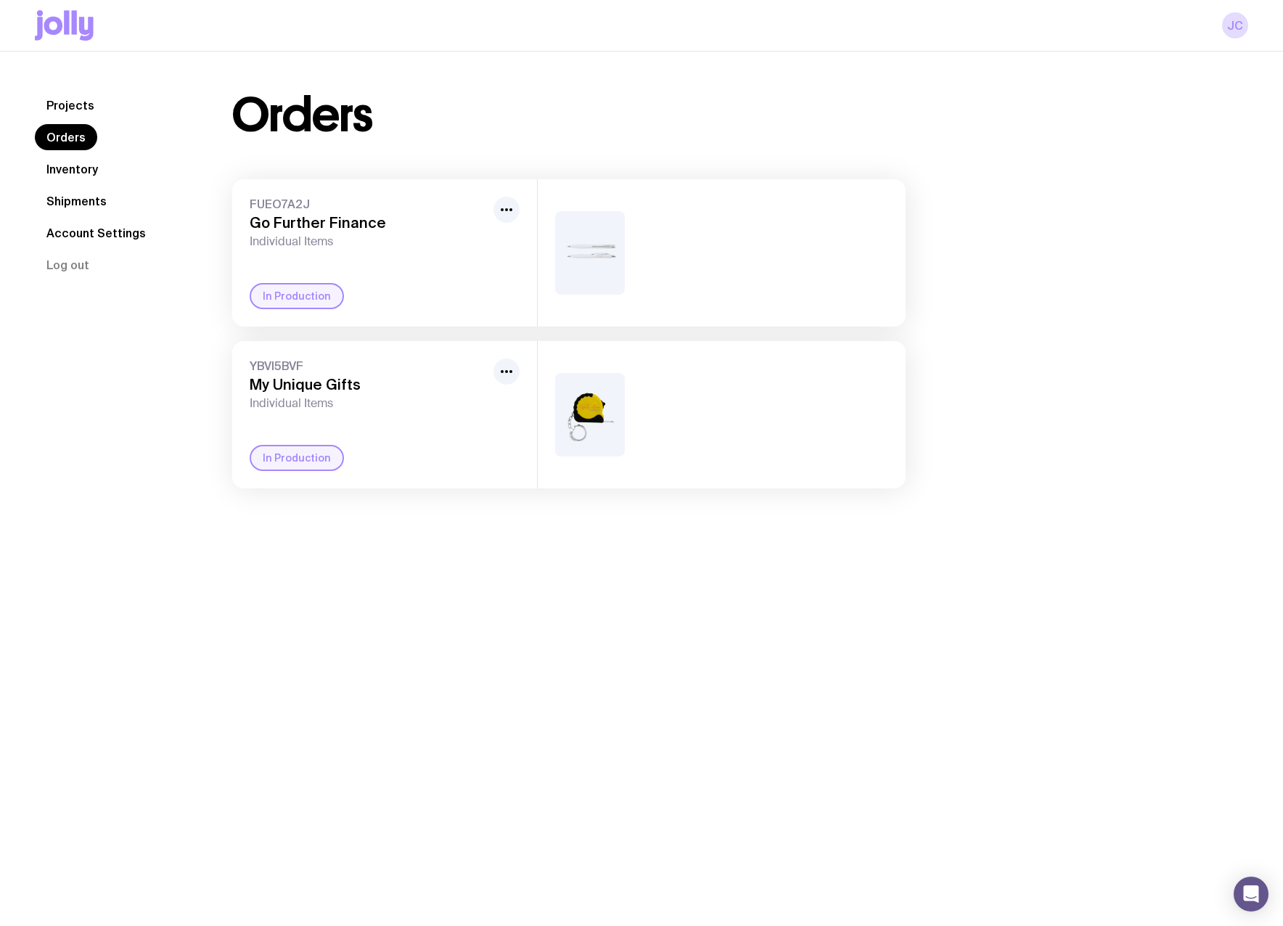
click at [244, 189] on div "FUEO7A2J Go Further Finance Individual Items In Production YBVI5BVF My Unique G…" at bounding box center [569, 333] width 674 height 309
click at [244, 189] on div "FUEO7A2J Go Further Finance Individual Items In Production" at bounding box center [384, 252] width 305 height 147
click at [751, 458] on div "FUEO7A2J Go Further Finance Individual Items In Production YBVI5BVF My Unique G…" at bounding box center [569, 333] width 674 height 309
click at [712, 422] on div at bounding box center [722, 414] width 368 height 147
click at [268, 295] on div "In Production" at bounding box center [297, 296] width 94 height 26
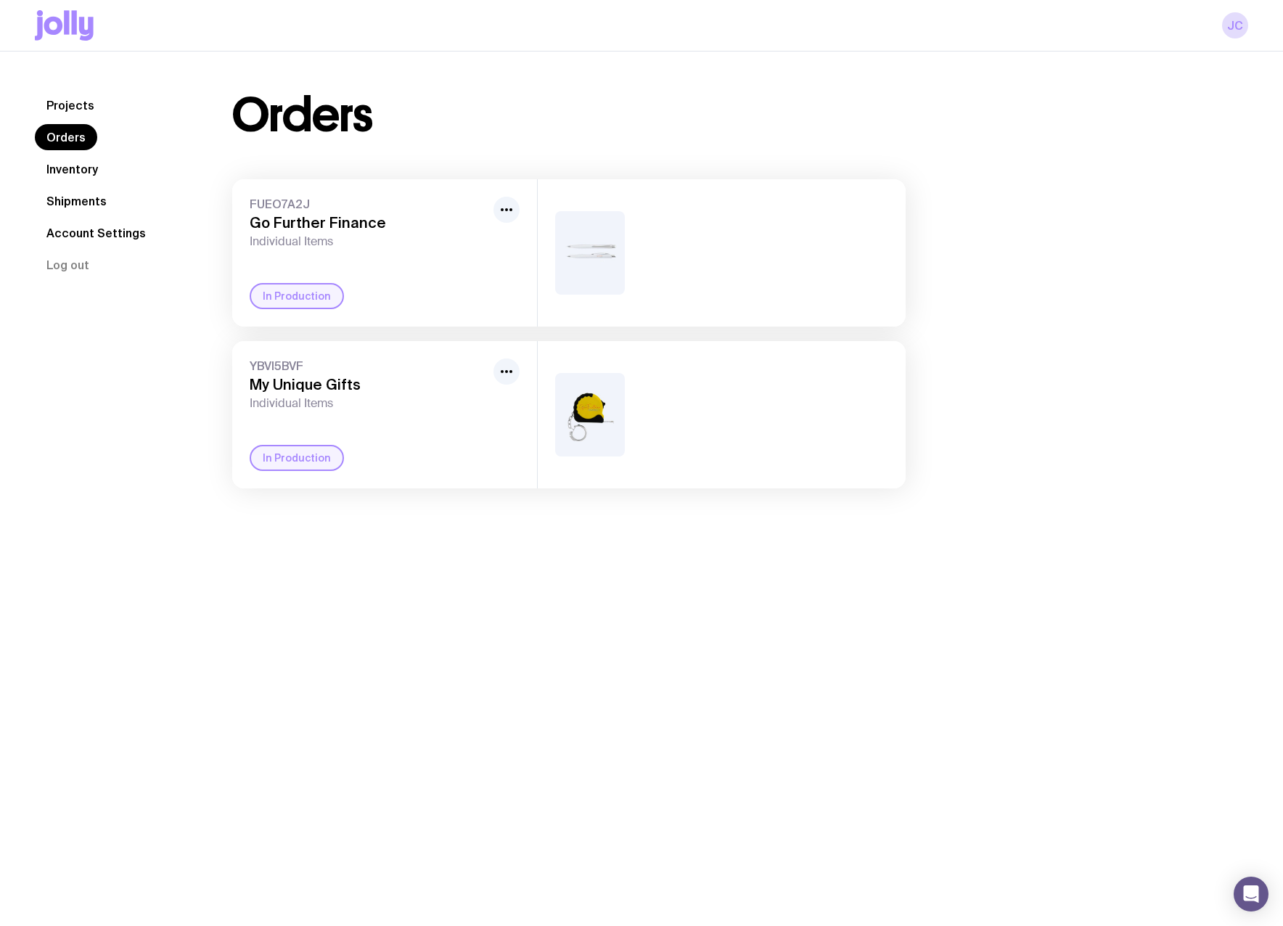
click at [250, 206] on div "FUEO7A2J Go Further Finance Individual Items In Production YBVI5BVF My Unique G…" at bounding box center [569, 333] width 674 height 309
click at [250, 205] on span "FUEO7A2J" at bounding box center [369, 204] width 238 height 15
click at [216, 89] on div "Projects Orders Inventory Shipments Account Settings Log out Projects Orders In…" at bounding box center [641, 291] width 1283 height 478
